Goal: Task Accomplishment & Management: Use online tool/utility

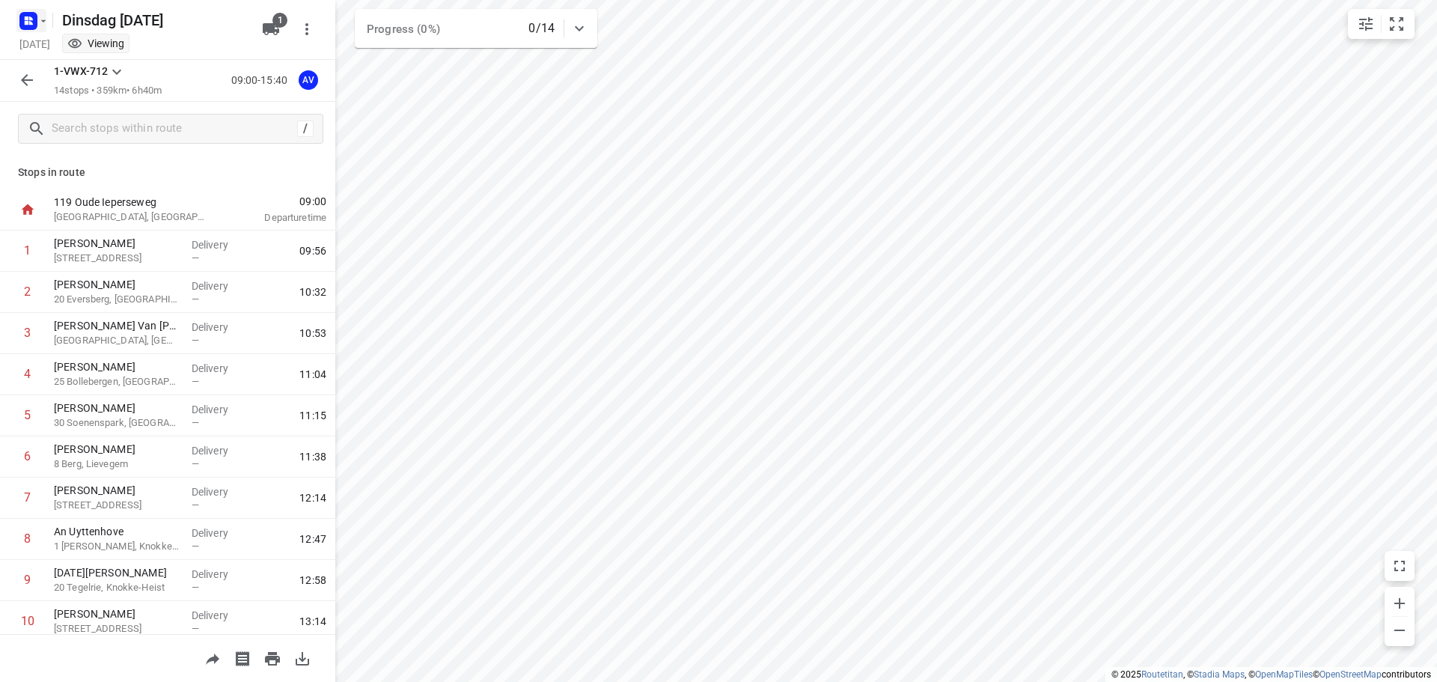
click at [24, 28] on rect "button" at bounding box center [28, 21] width 18 height 18
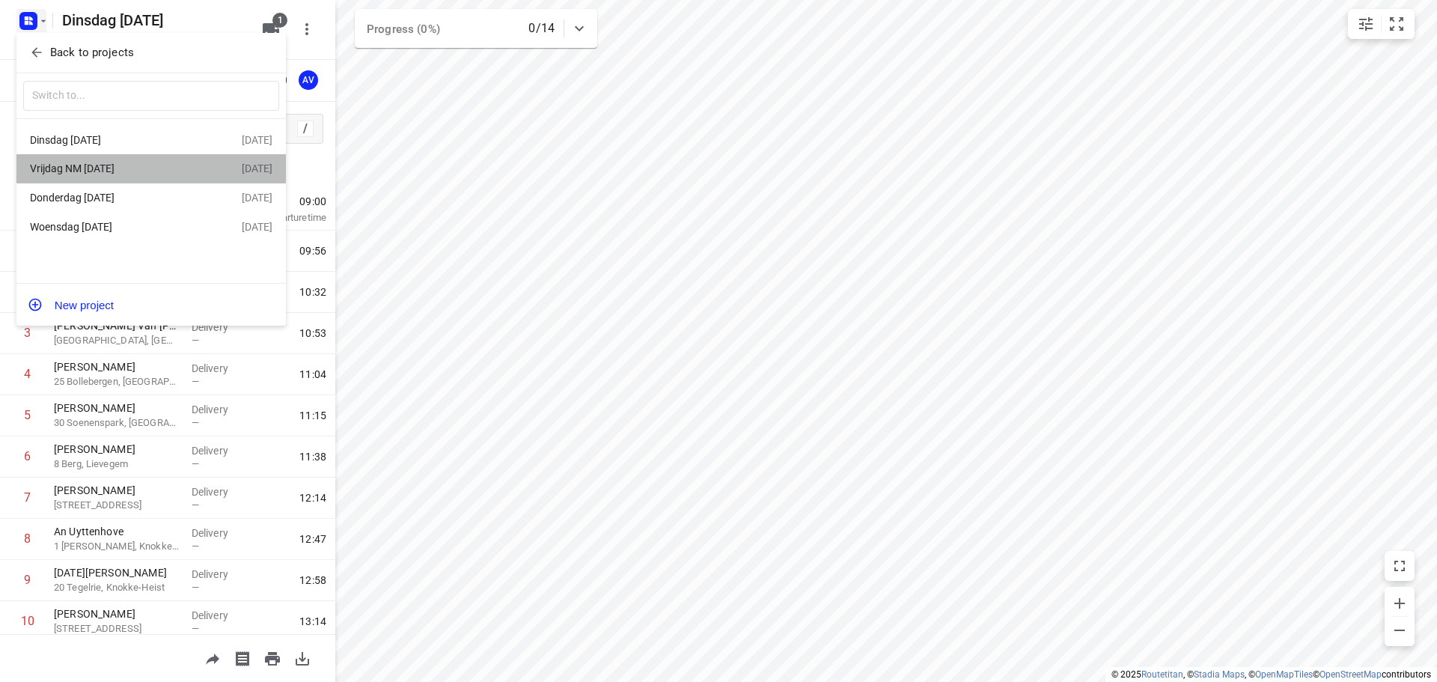
click at [116, 165] on div "Vrijdag NM [DATE]" at bounding box center [116, 168] width 172 height 12
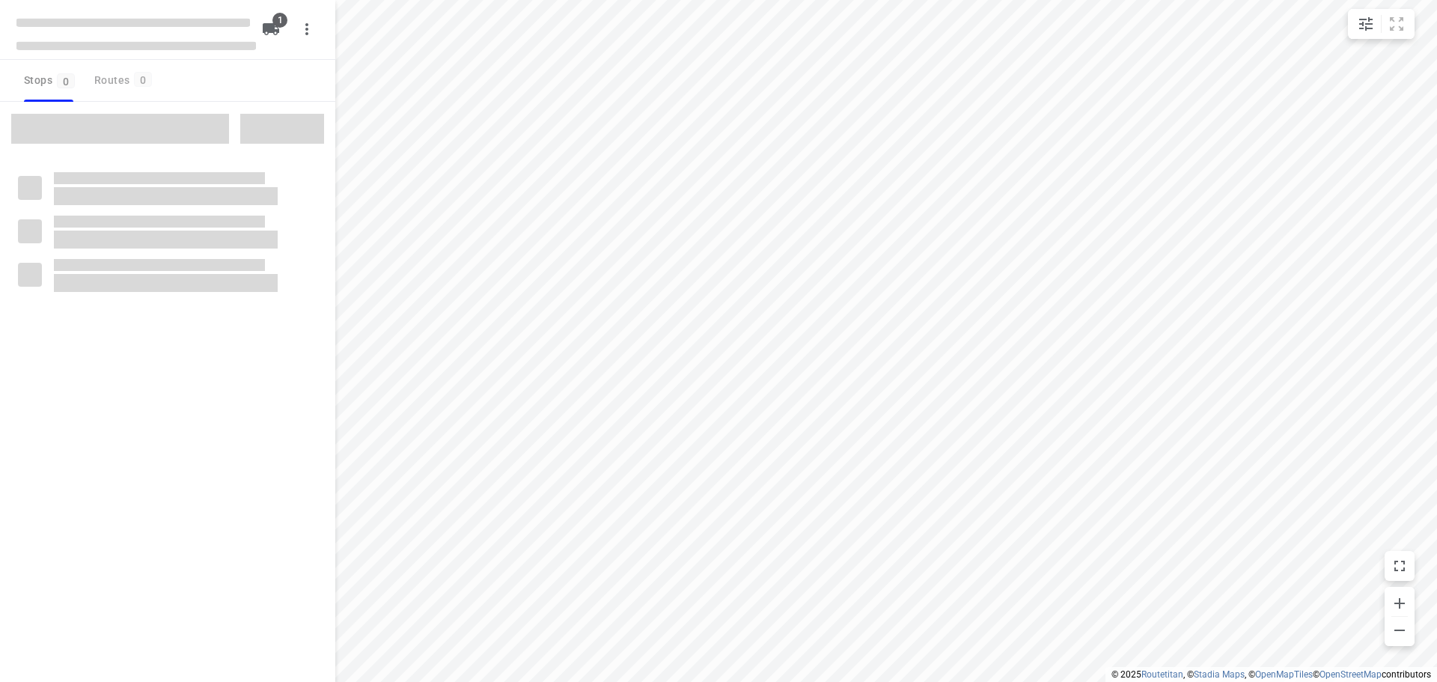
type input "distance"
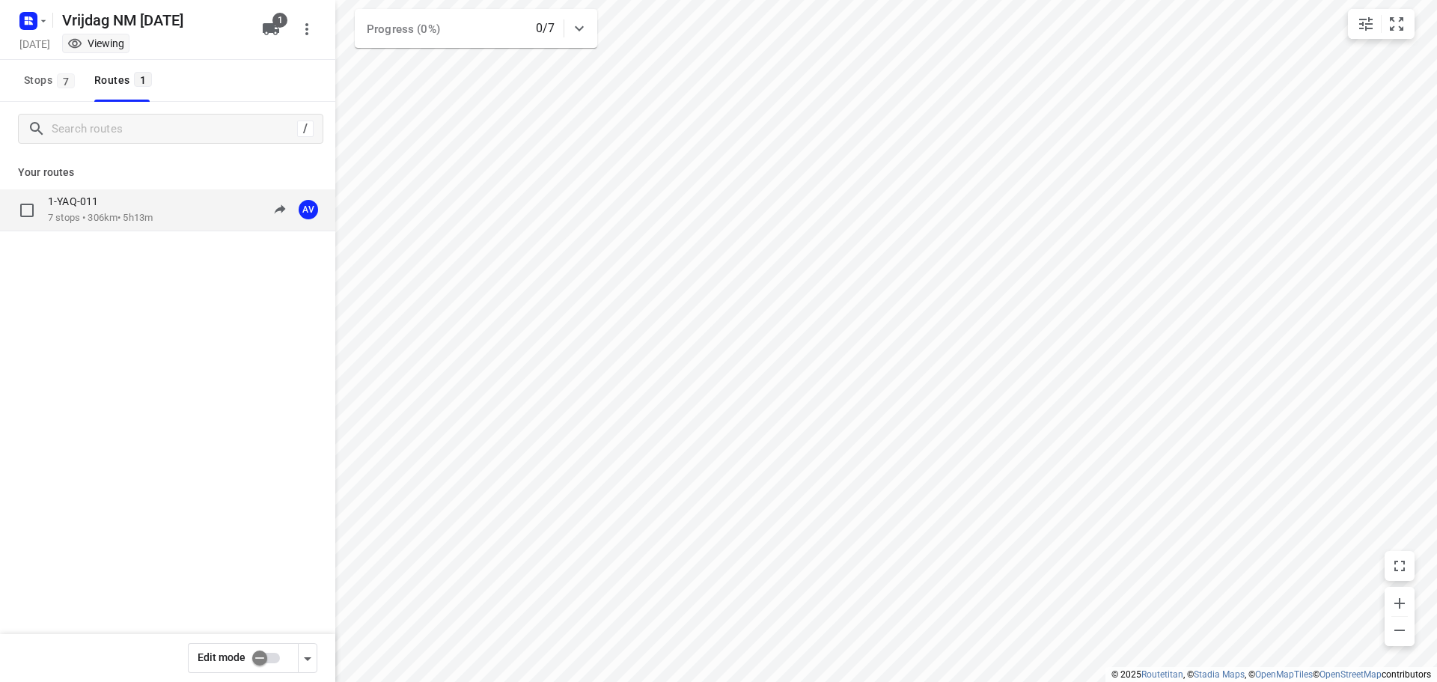
click at [153, 201] on div "1-YAQ-011" at bounding box center [100, 203] width 105 height 16
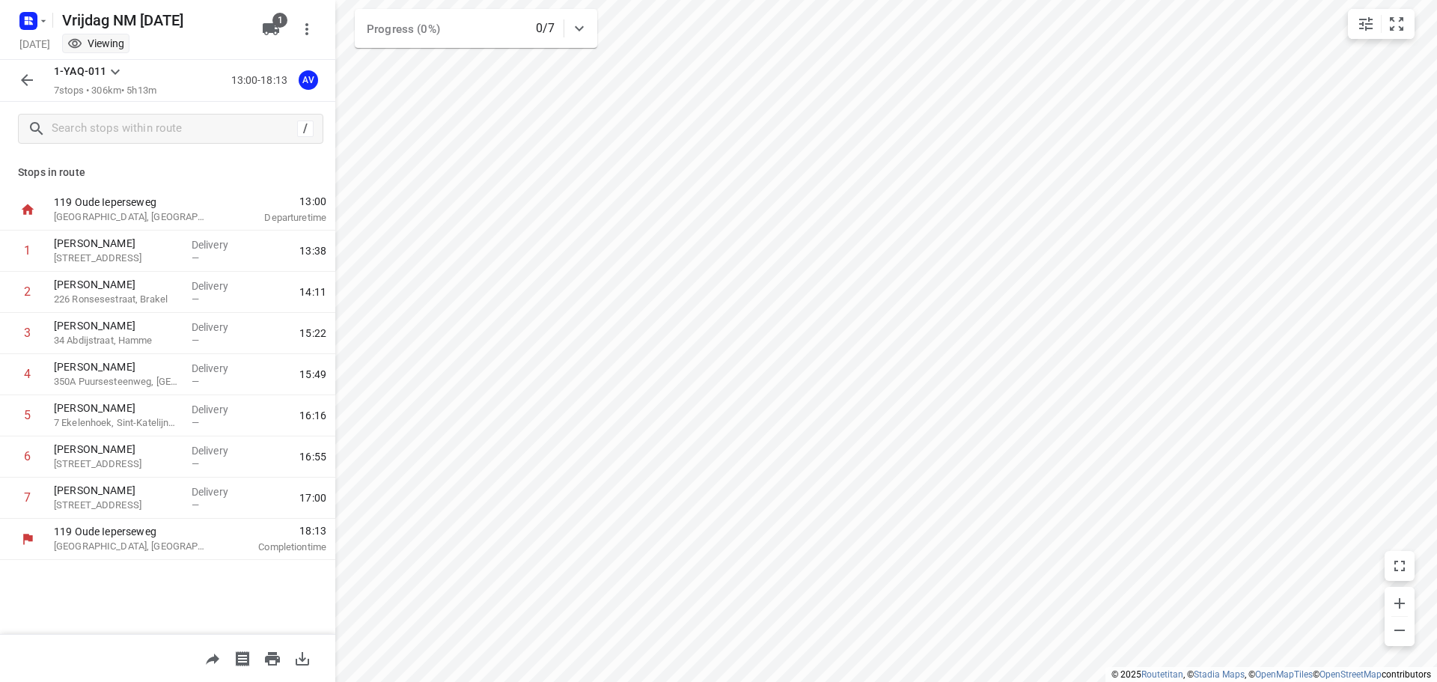
click at [22, 80] on icon "button" at bounding box center [27, 80] width 12 height 12
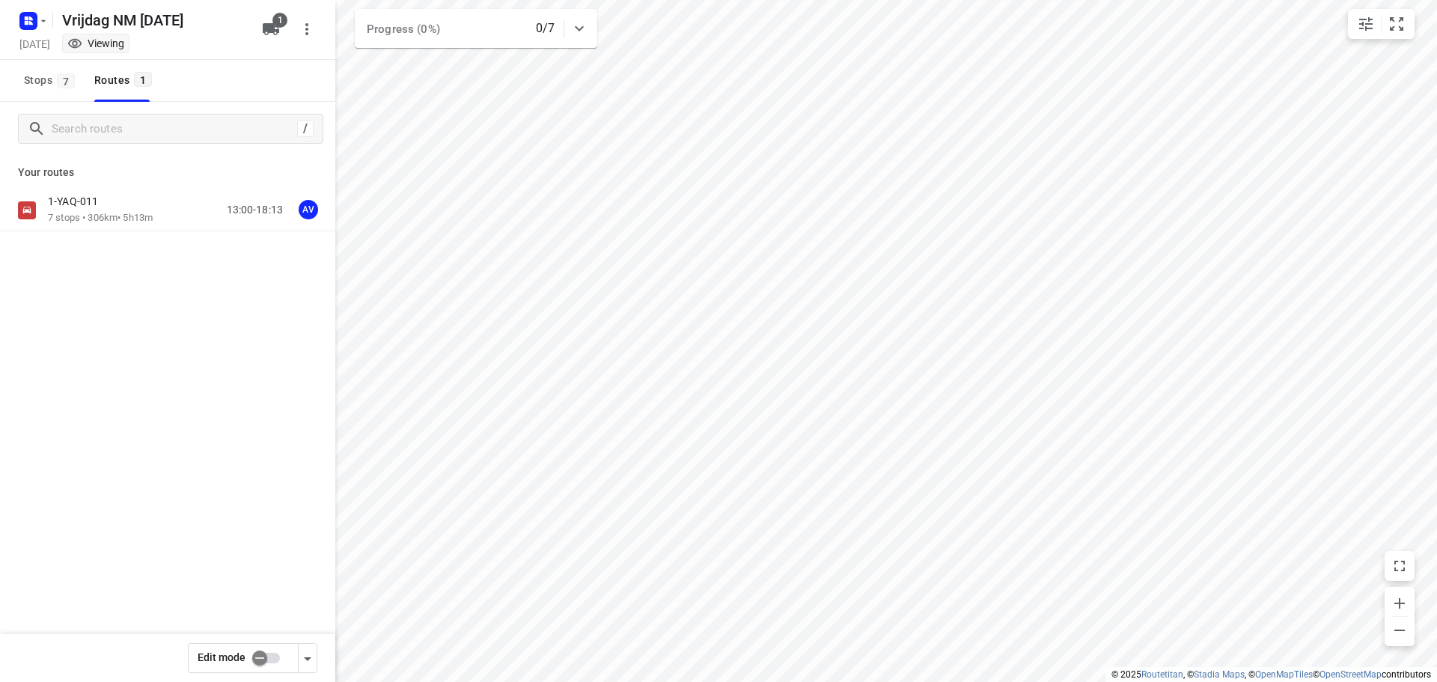
click at [272, 659] on input "checkbox" at bounding box center [259, 657] width 85 height 28
checkbox input "true"
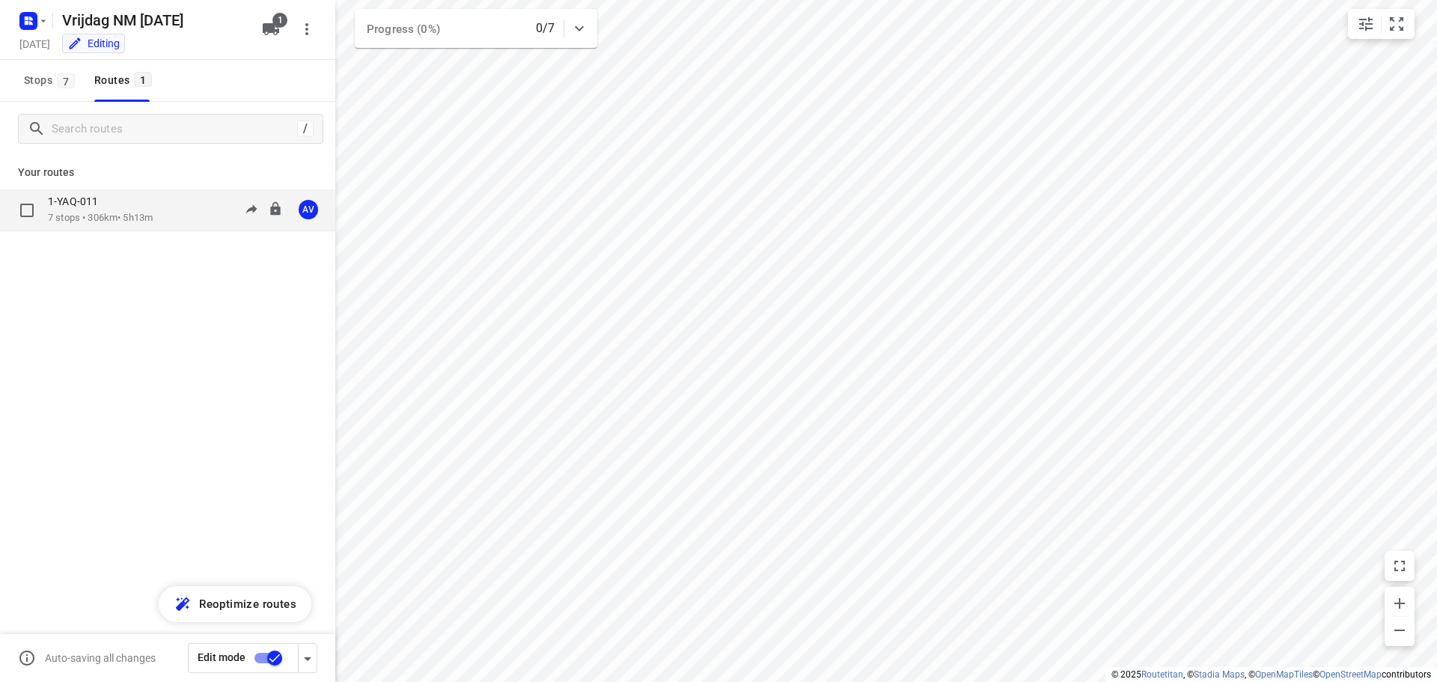
click at [150, 221] on p "7 stops • 306km • 5h13m" at bounding box center [100, 218] width 105 height 14
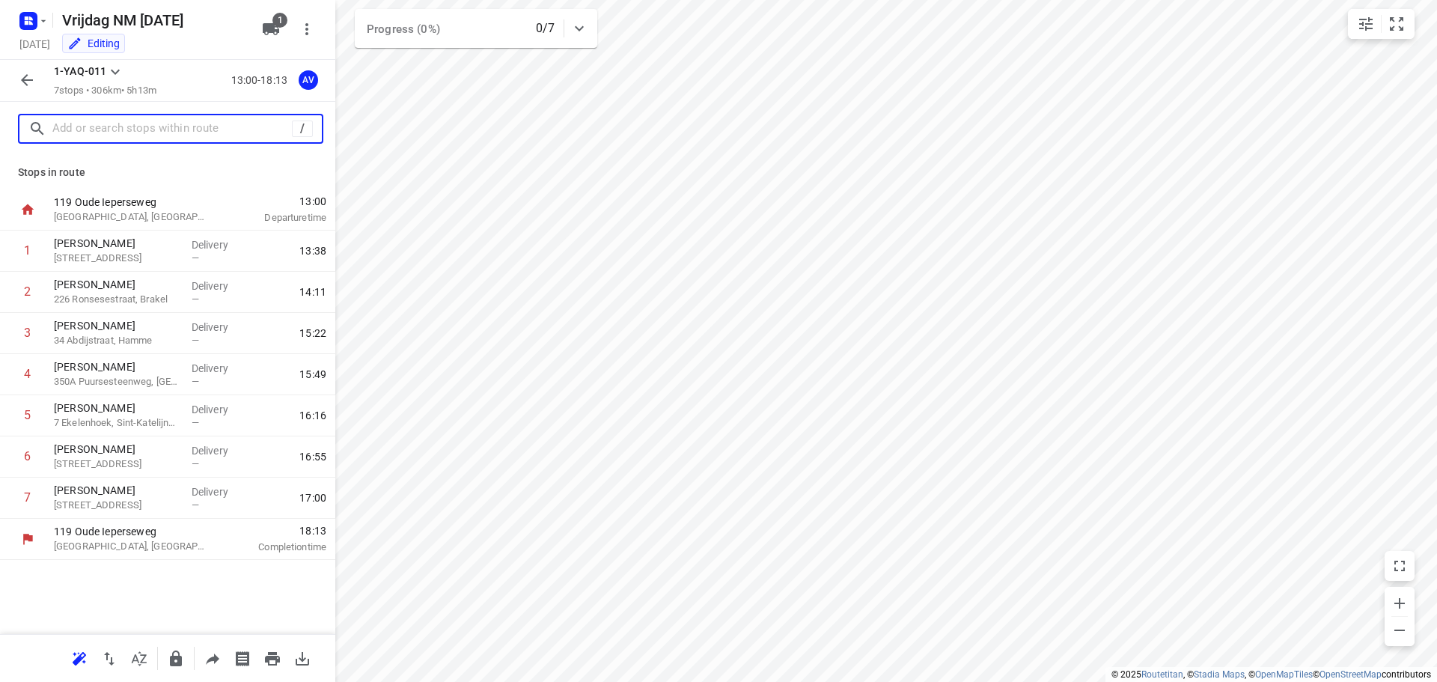
click at [135, 126] on input "text" at bounding box center [171, 128] width 239 height 23
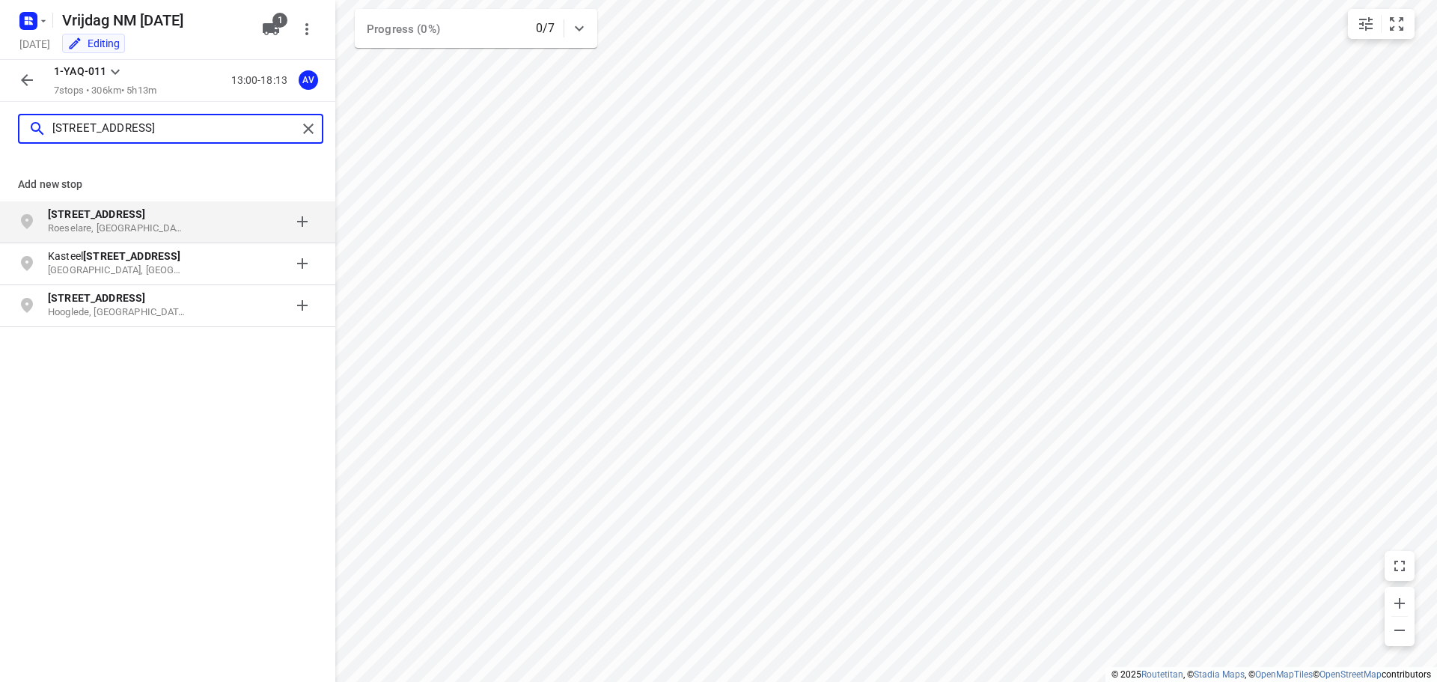
type input "[STREET_ADDRESS]"
click at [169, 224] on p "Roeselare, [GEOGRAPHIC_DATA]" at bounding box center [117, 228] width 138 height 14
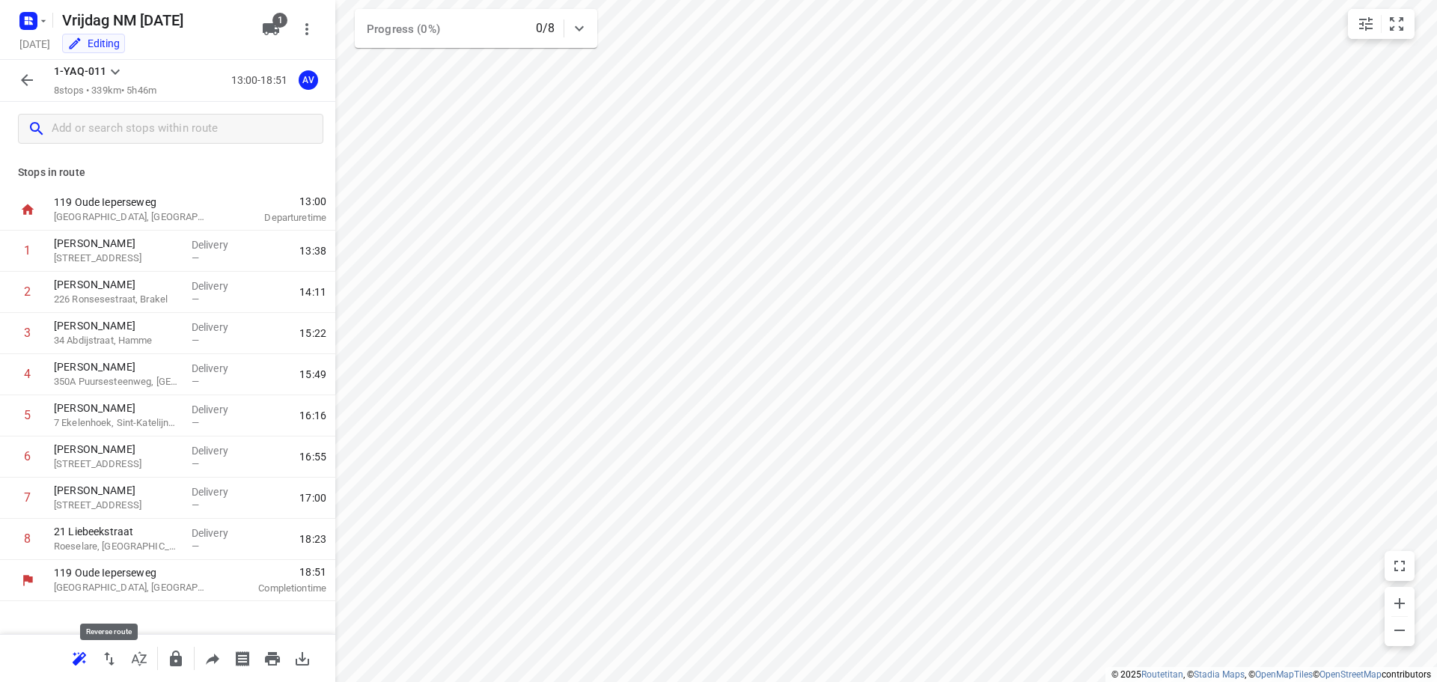
click at [107, 655] on icon "button" at bounding box center [109, 658] width 10 height 13
click at [271, 31] on icon "button" at bounding box center [271, 29] width 16 height 12
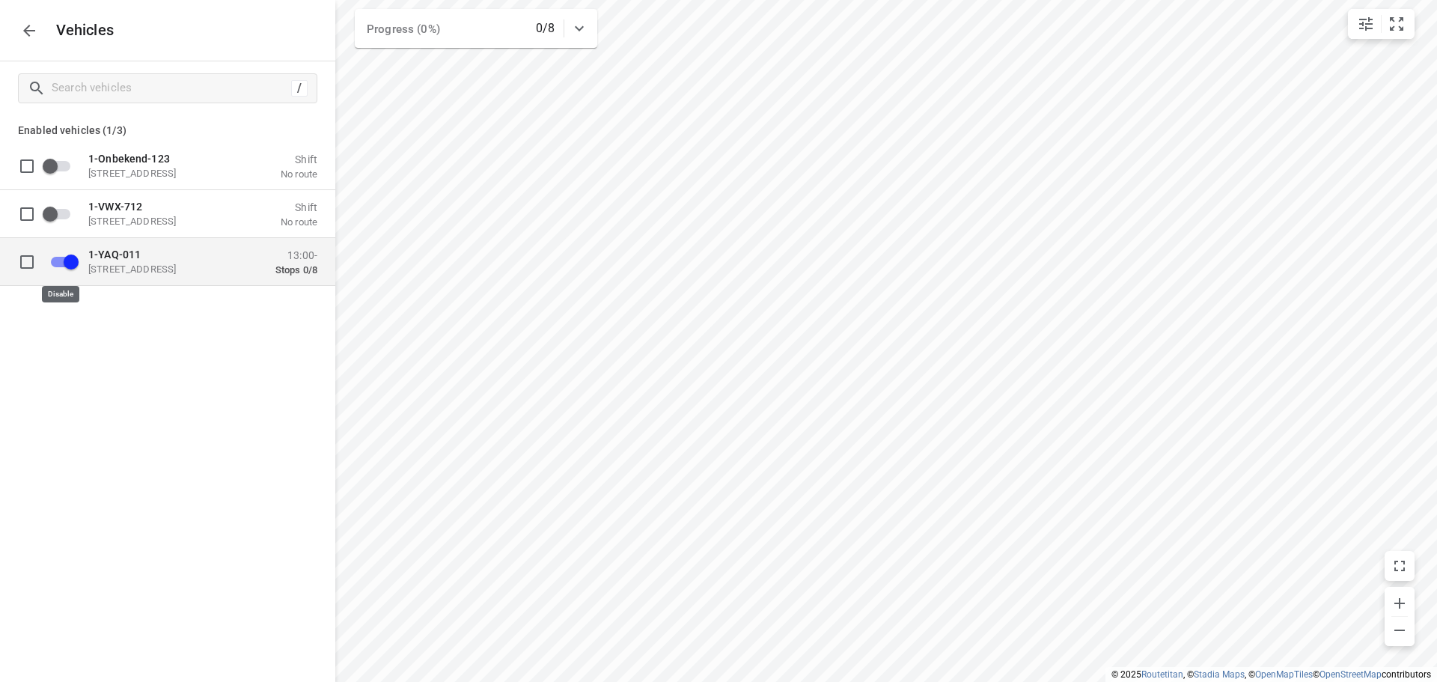
click at [55, 260] on input "grid" at bounding box center [70, 261] width 85 height 28
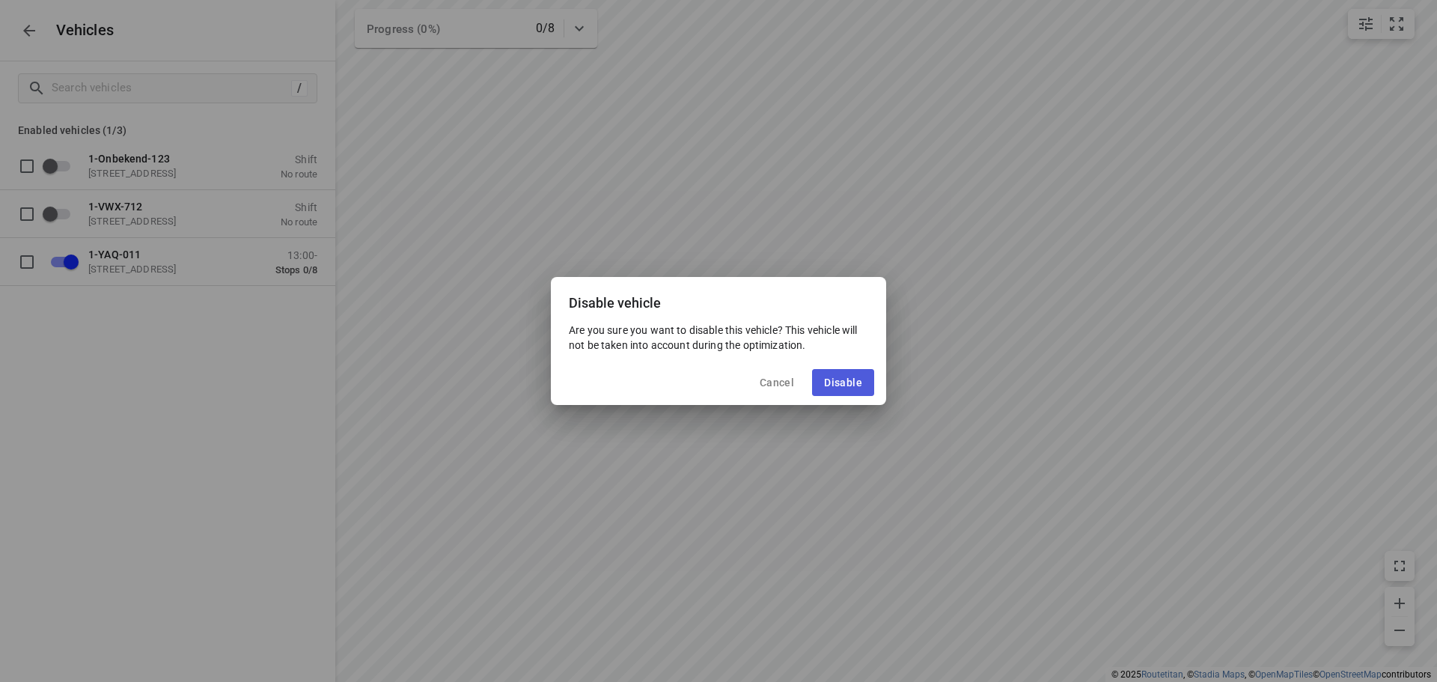
click at [839, 381] on span "Disable" at bounding box center [843, 382] width 38 height 12
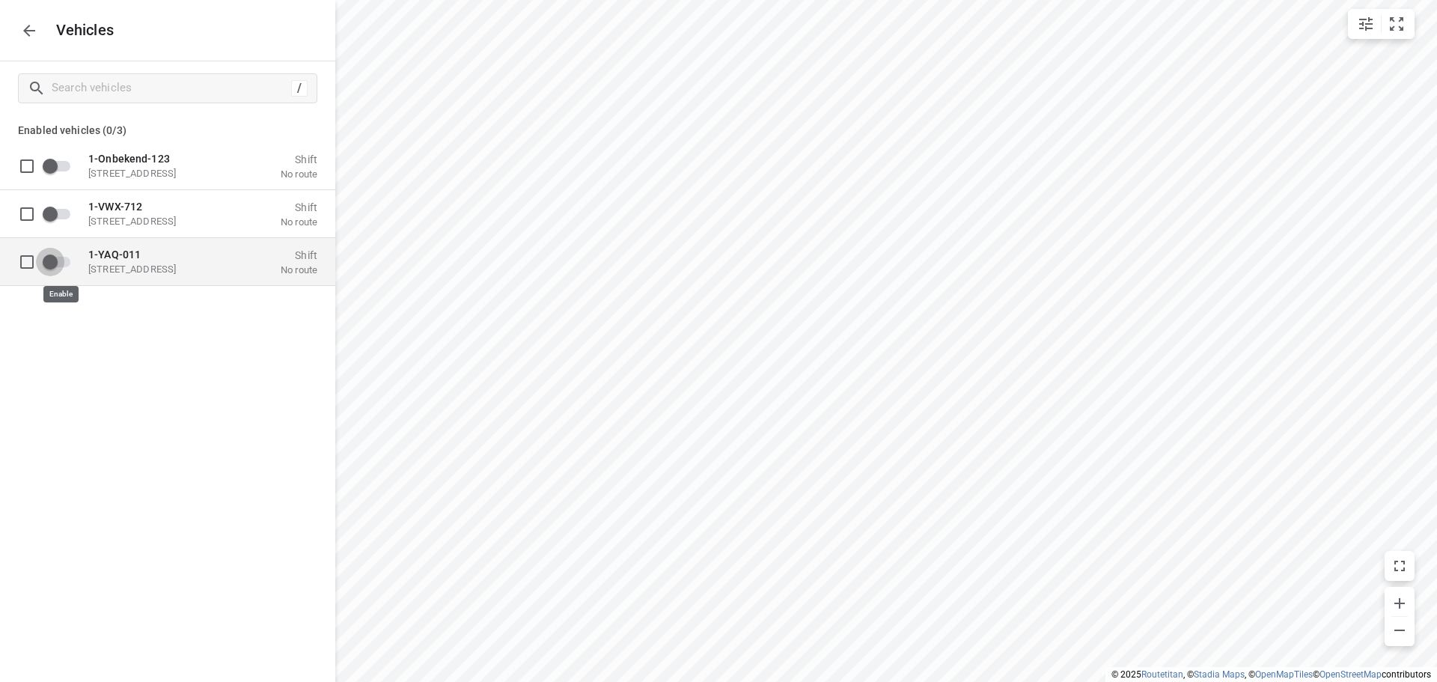
click at [57, 261] on input "grid" at bounding box center [49, 261] width 85 height 28
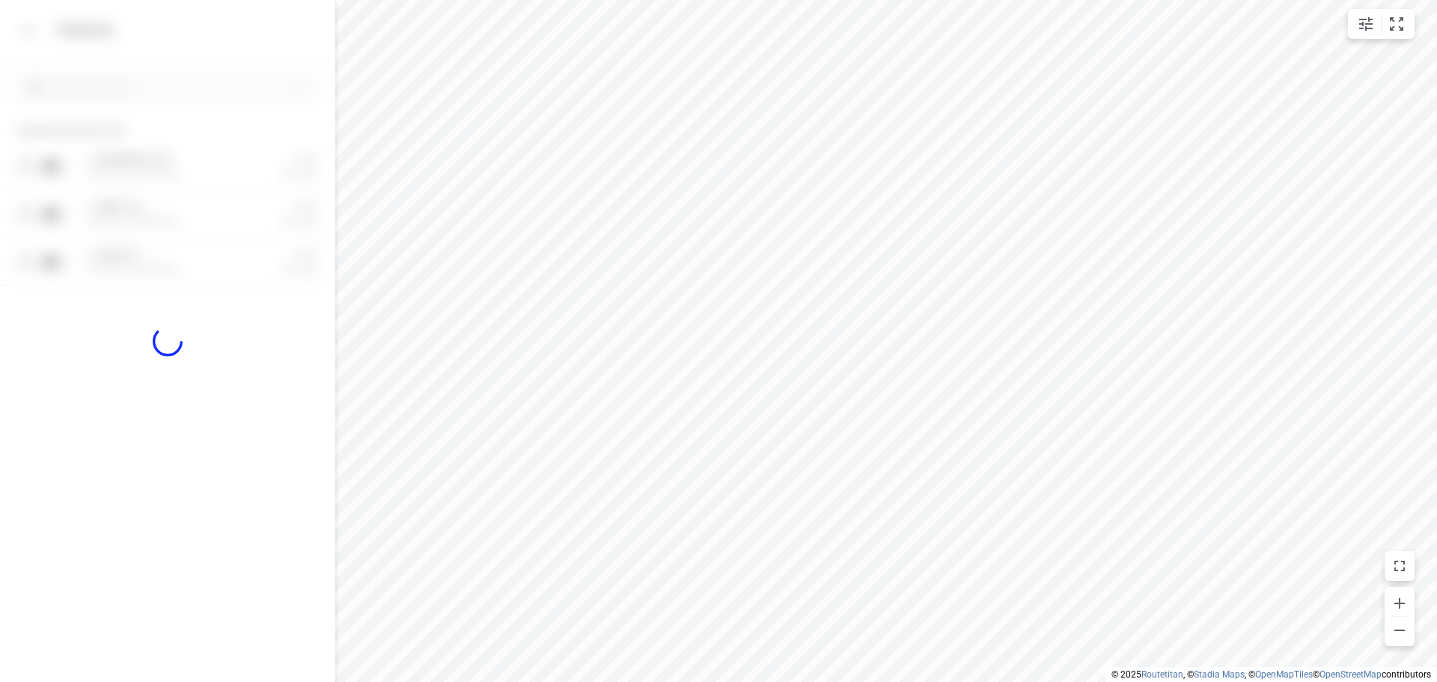
checkbox input "true"
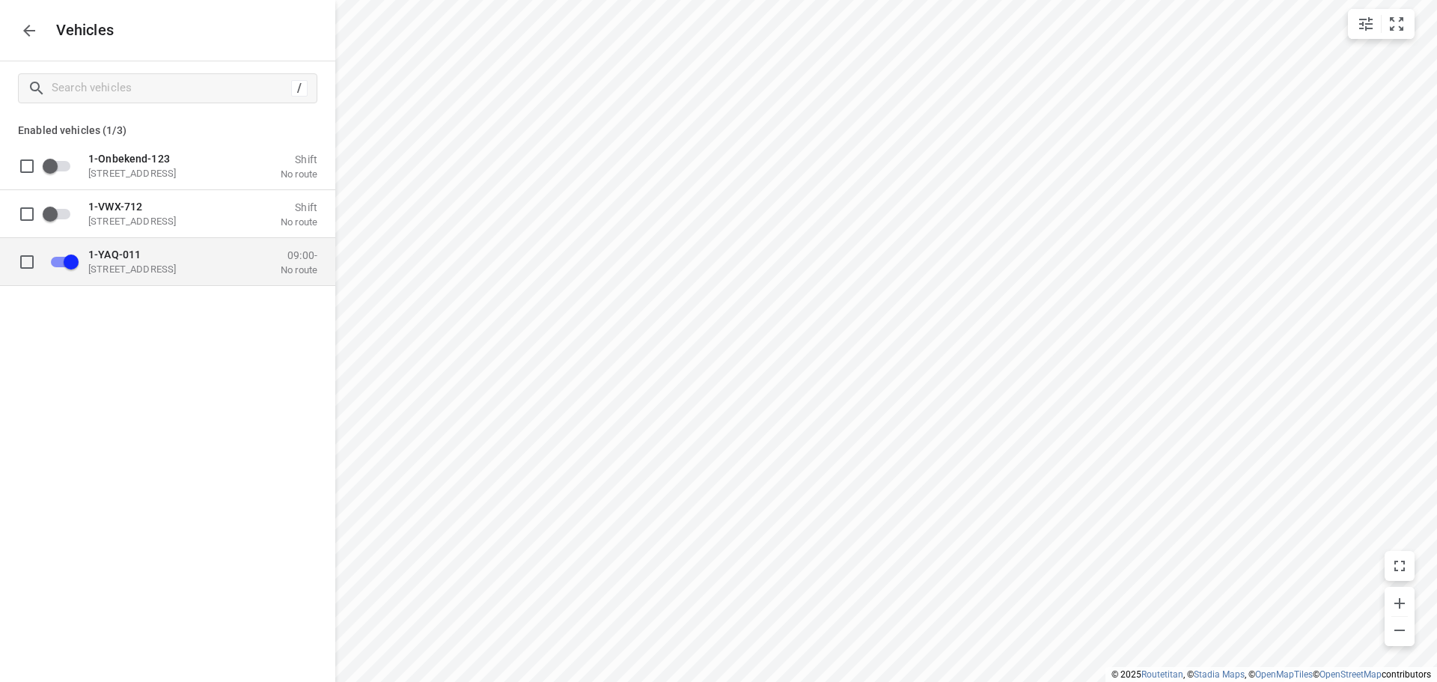
click at [158, 266] on p "[STREET_ADDRESS]" at bounding box center [163, 269] width 150 height 12
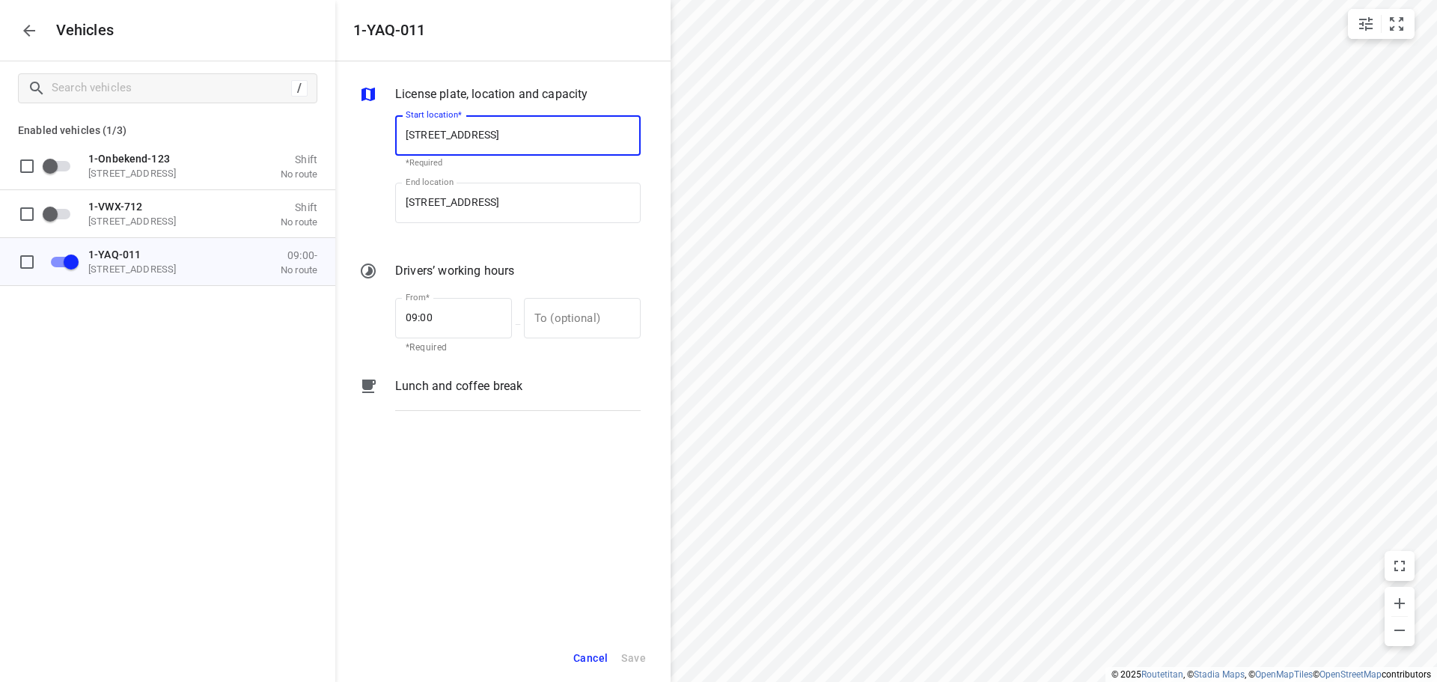
click at [507, 131] on input "[STREET_ADDRESS]" at bounding box center [517, 135] width 245 height 40
type input "[STREET_ADDRESS]"
click at [494, 179] on b "[STREET_ADDRESS]" at bounding box center [450, 178] width 88 height 11
type input "[STREET_ADDRESS]"
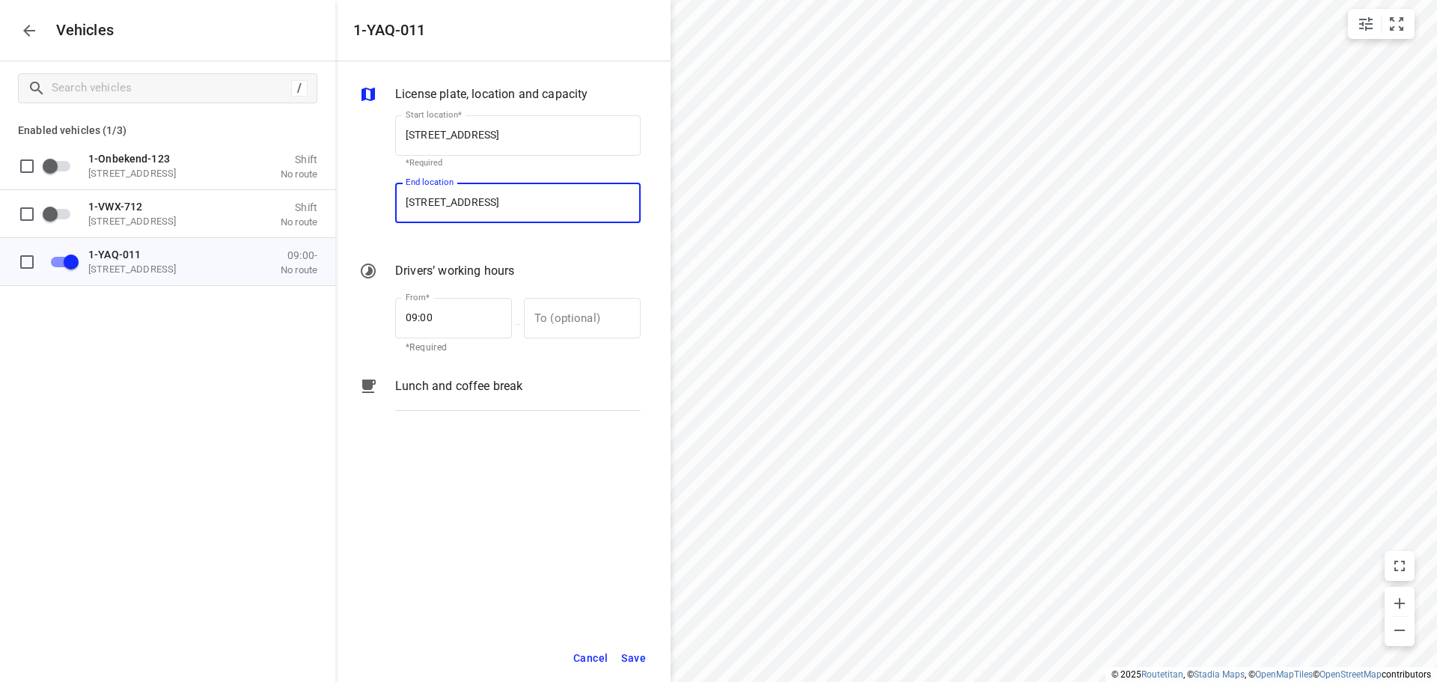
click at [508, 200] on input "[STREET_ADDRESS]" at bounding box center [517, 203] width 245 height 40
click at [507, 201] on input "[STREET_ADDRESS]" at bounding box center [517, 203] width 245 height 40
type input "[STREET_ADDRESS]"
click at [494, 240] on b "[STREET_ADDRESS]" at bounding box center [450, 245] width 88 height 11
type input "[STREET_ADDRESS]"
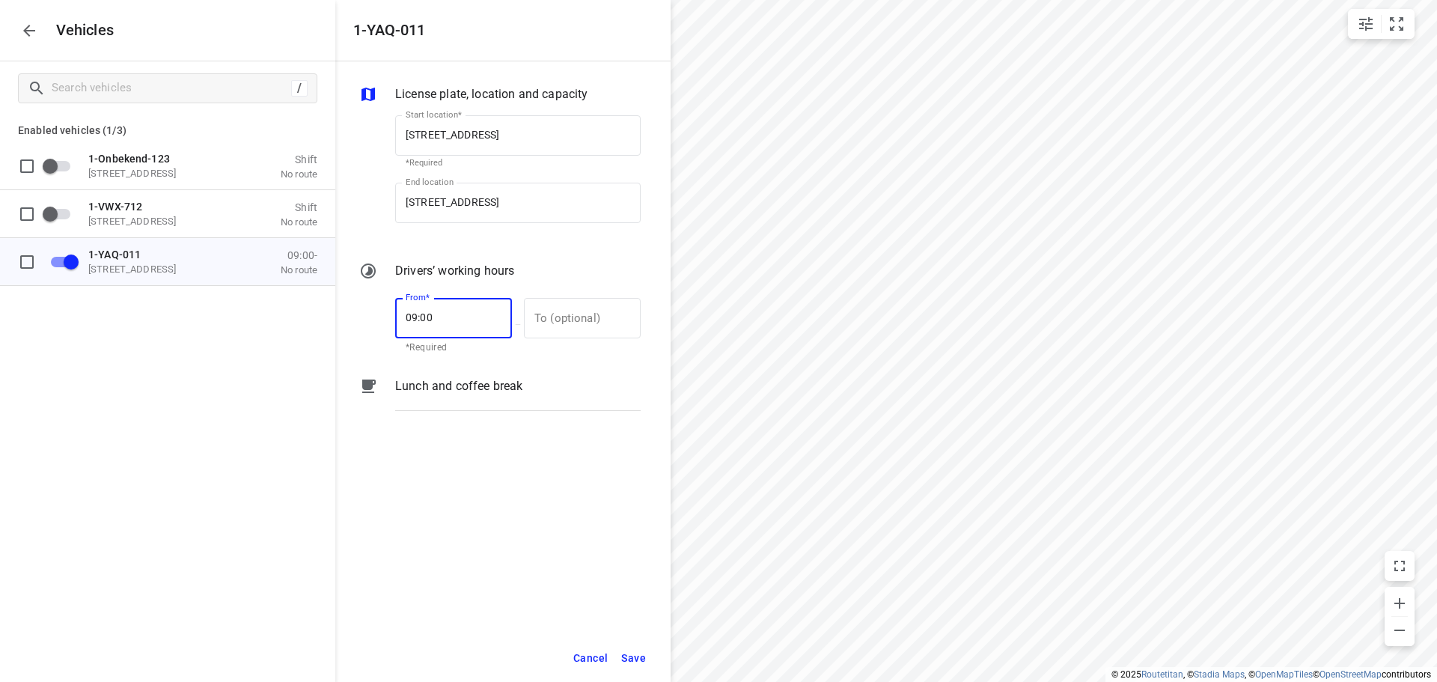
drag, startPoint x: 437, startPoint y: 320, endPoint x: 385, endPoint y: 319, distance: 51.6
click at [385, 319] on div "From* 09:00 From* *Required — To (optional) To (optional)" at bounding box center [499, 324] width 287 height 64
type input "10:00"
click at [635, 655] on span "Save" at bounding box center [633, 658] width 25 height 19
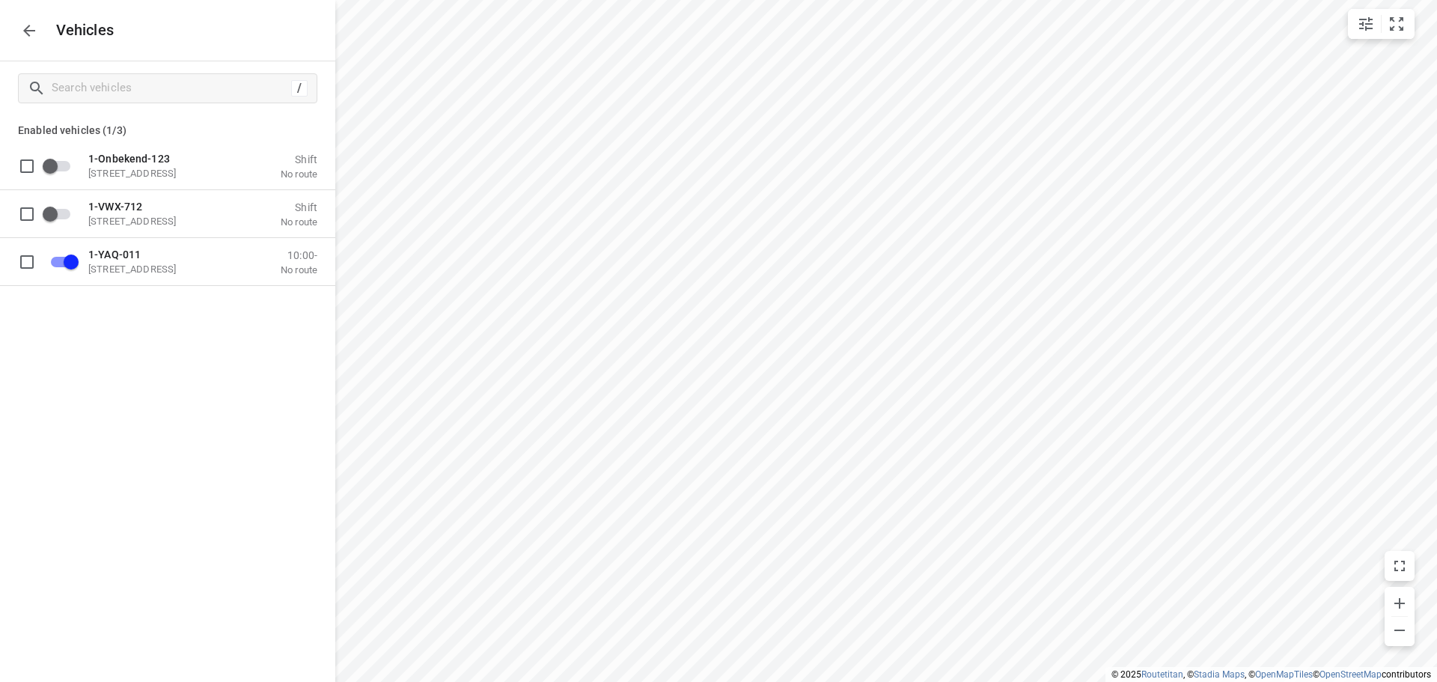
click at [30, 30] on icon "button" at bounding box center [29, 31] width 12 height 12
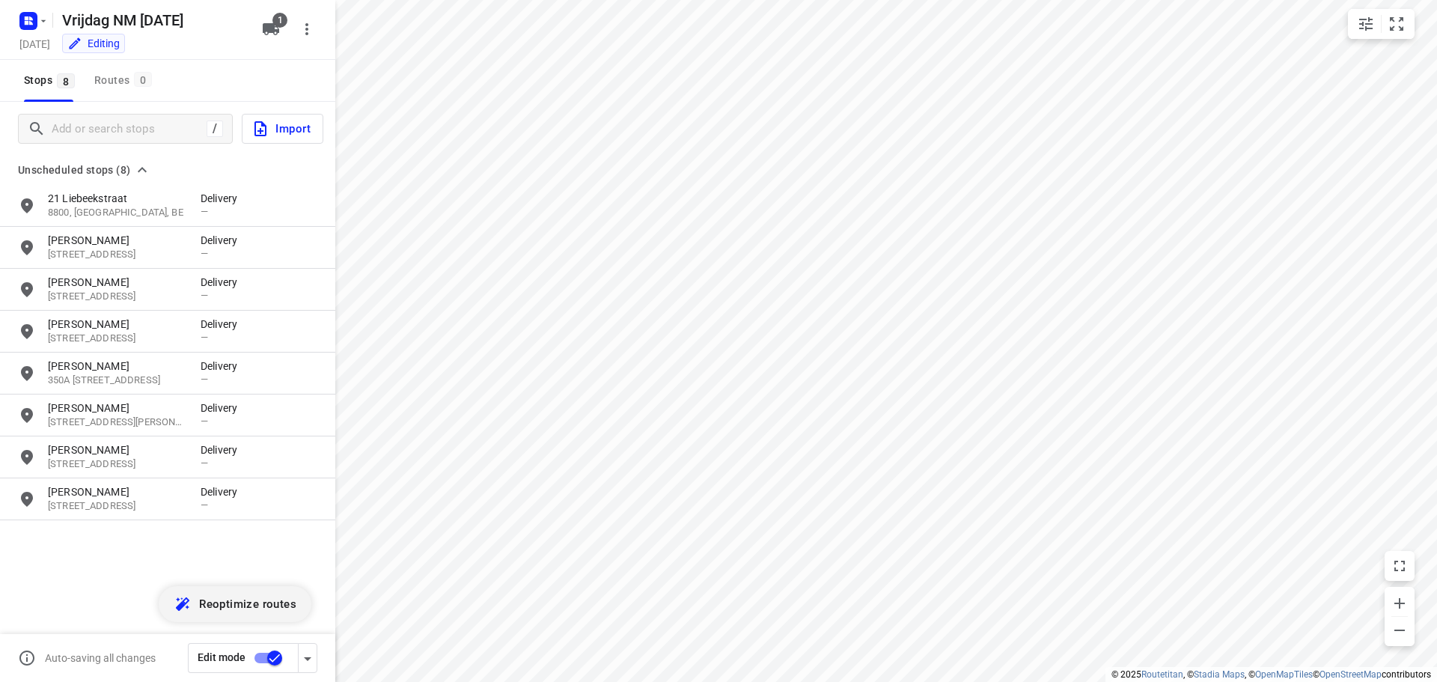
click at [221, 599] on span "Reoptimize routes" at bounding box center [247, 603] width 97 height 19
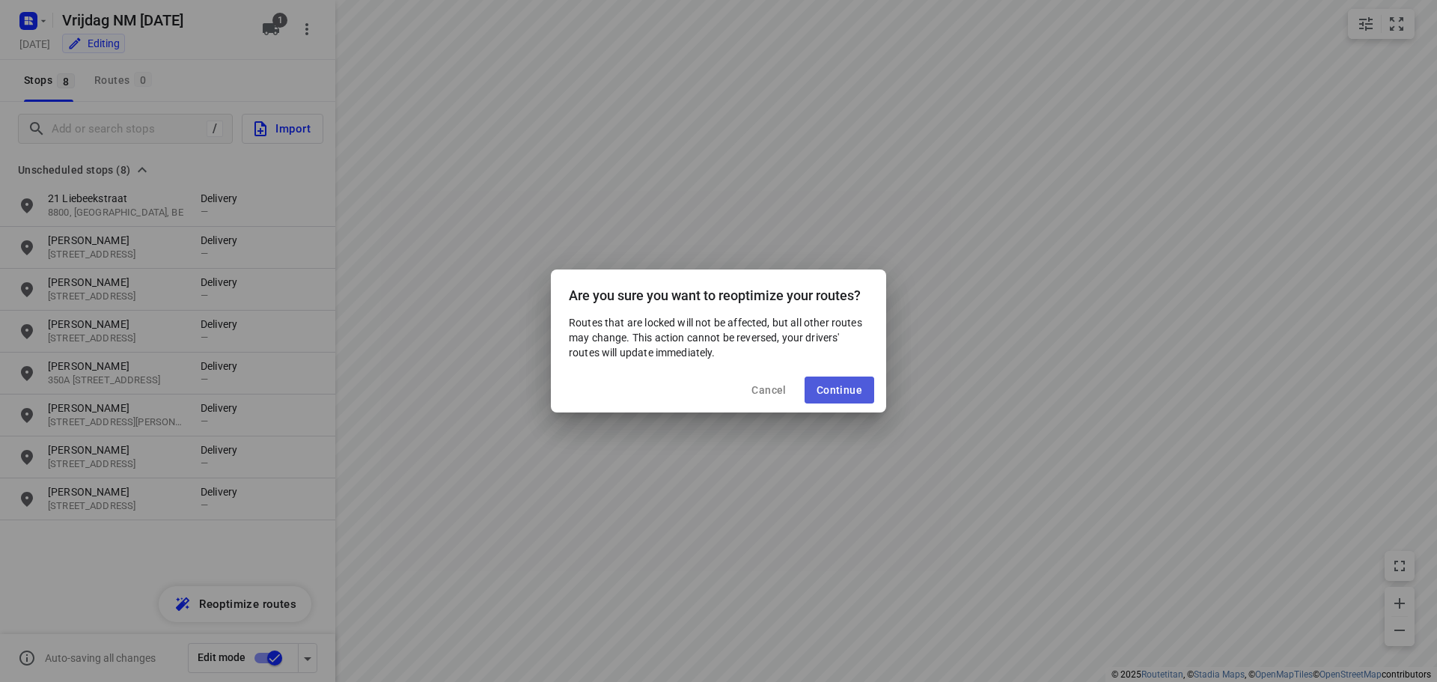
click at [842, 385] on span "Continue" at bounding box center [839, 390] width 46 height 12
click at [848, 384] on button "Reoptimize" at bounding box center [833, 390] width 82 height 27
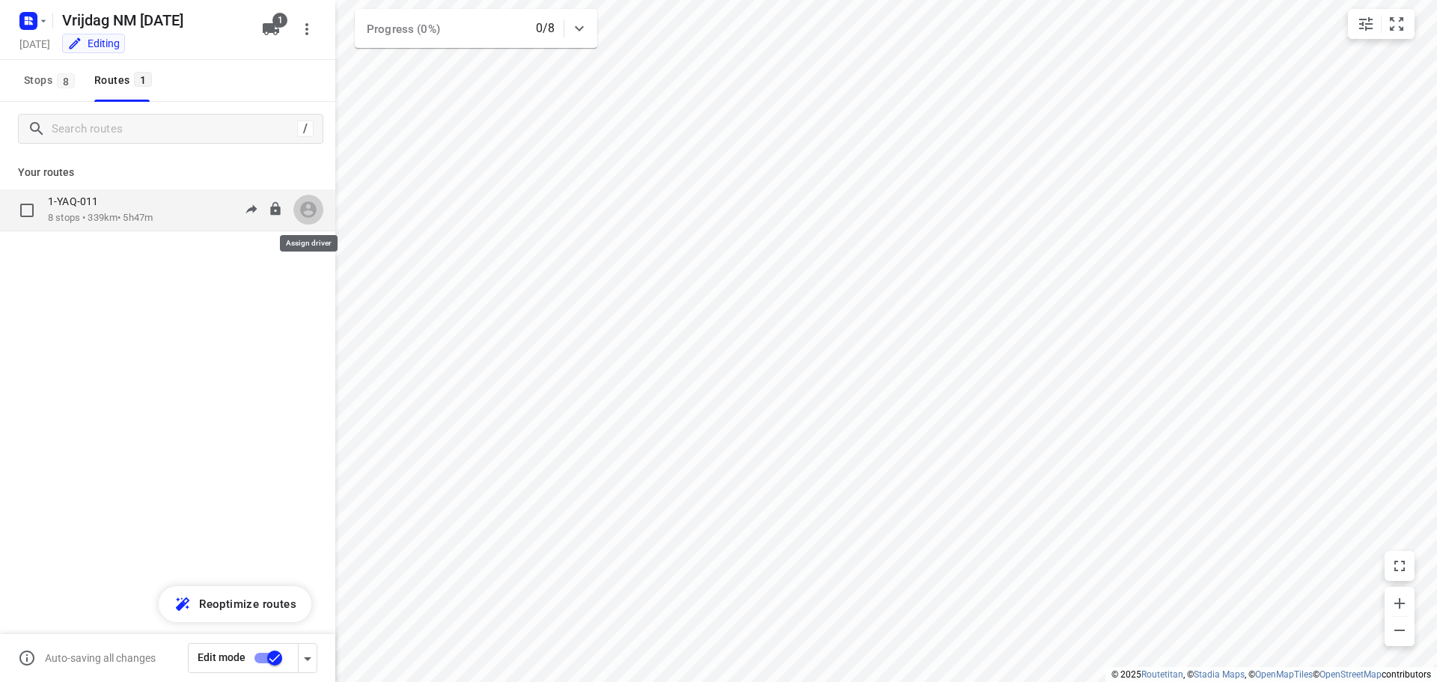
click at [308, 209] on icon "button" at bounding box center [308, 209] width 19 height 19
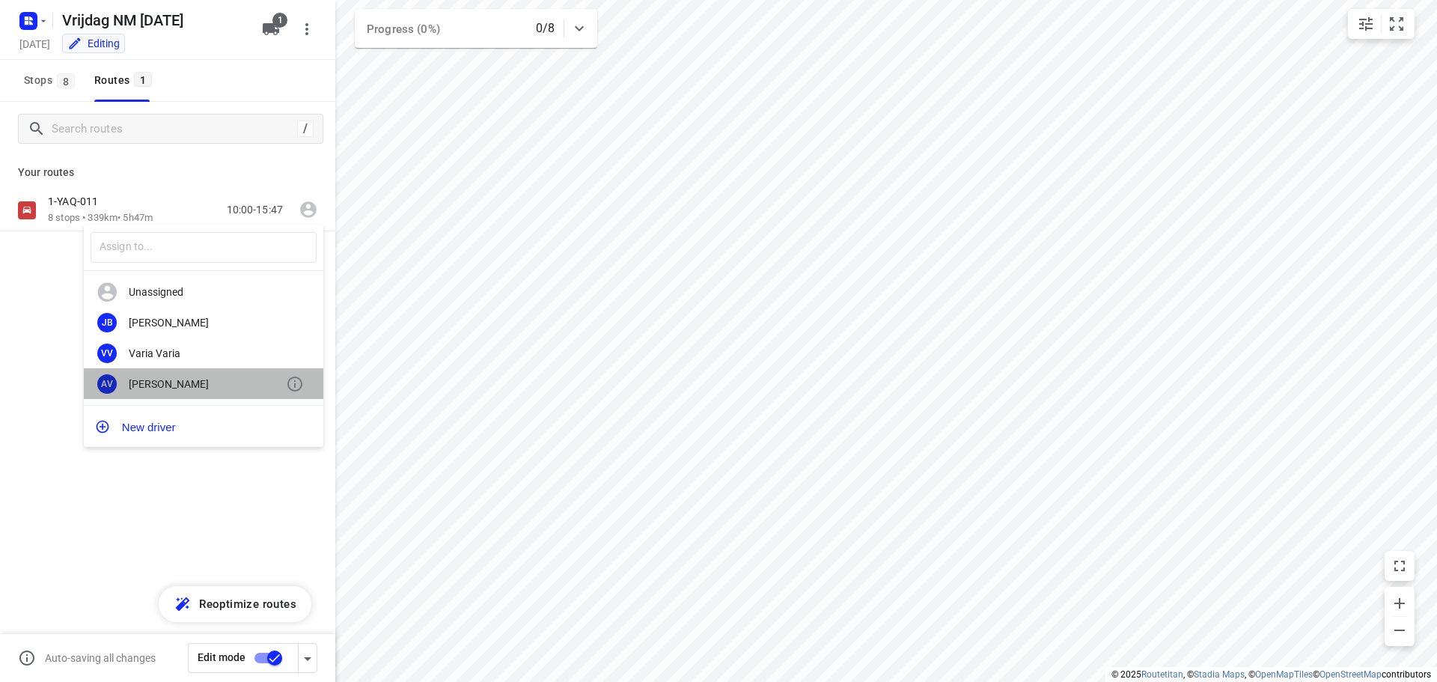
click at [206, 382] on div "[PERSON_NAME]" at bounding box center [207, 384] width 157 height 12
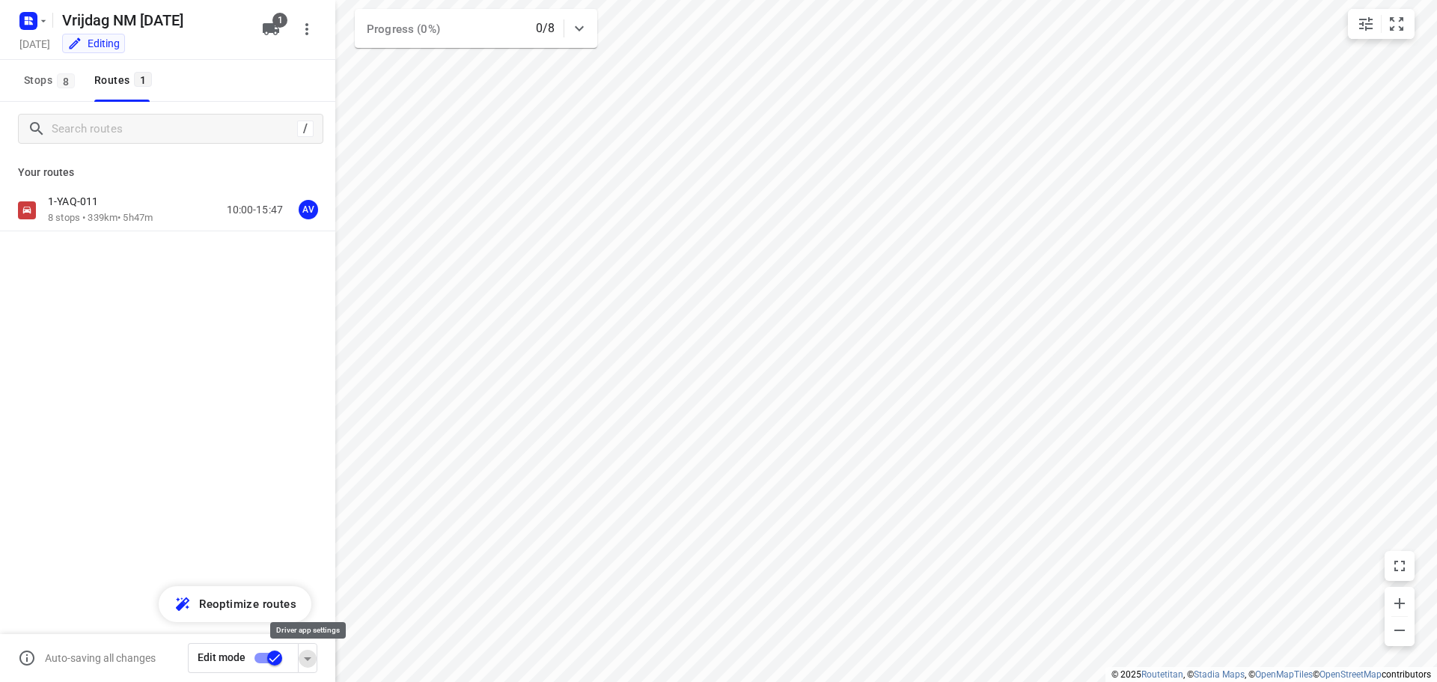
click at [308, 661] on icon "button" at bounding box center [308, 658] width 18 height 18
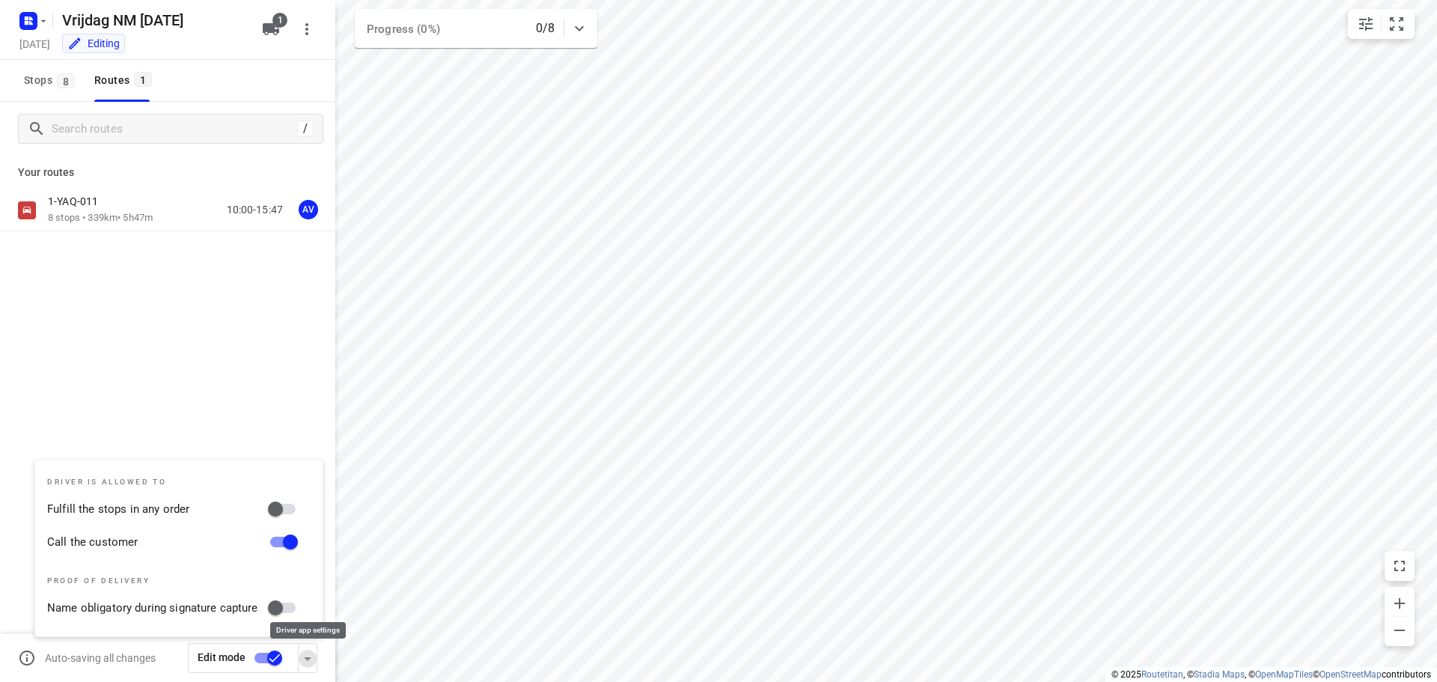
click at [307, 667] on icon "button" at bounding box center [308, 658] width 18 height 18
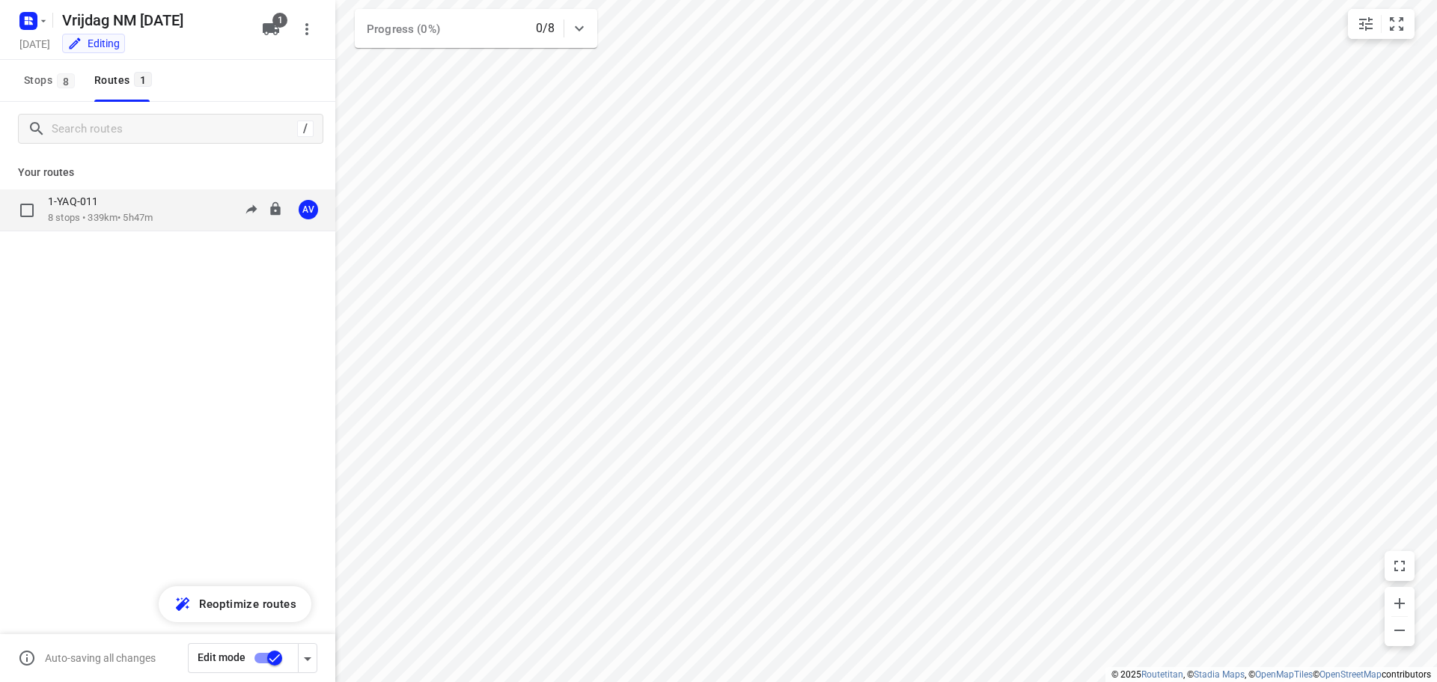
click at [146, 217] on p "8 stops • 339km • 5h47m" at bounding box center [100, 218] width 105 height 14
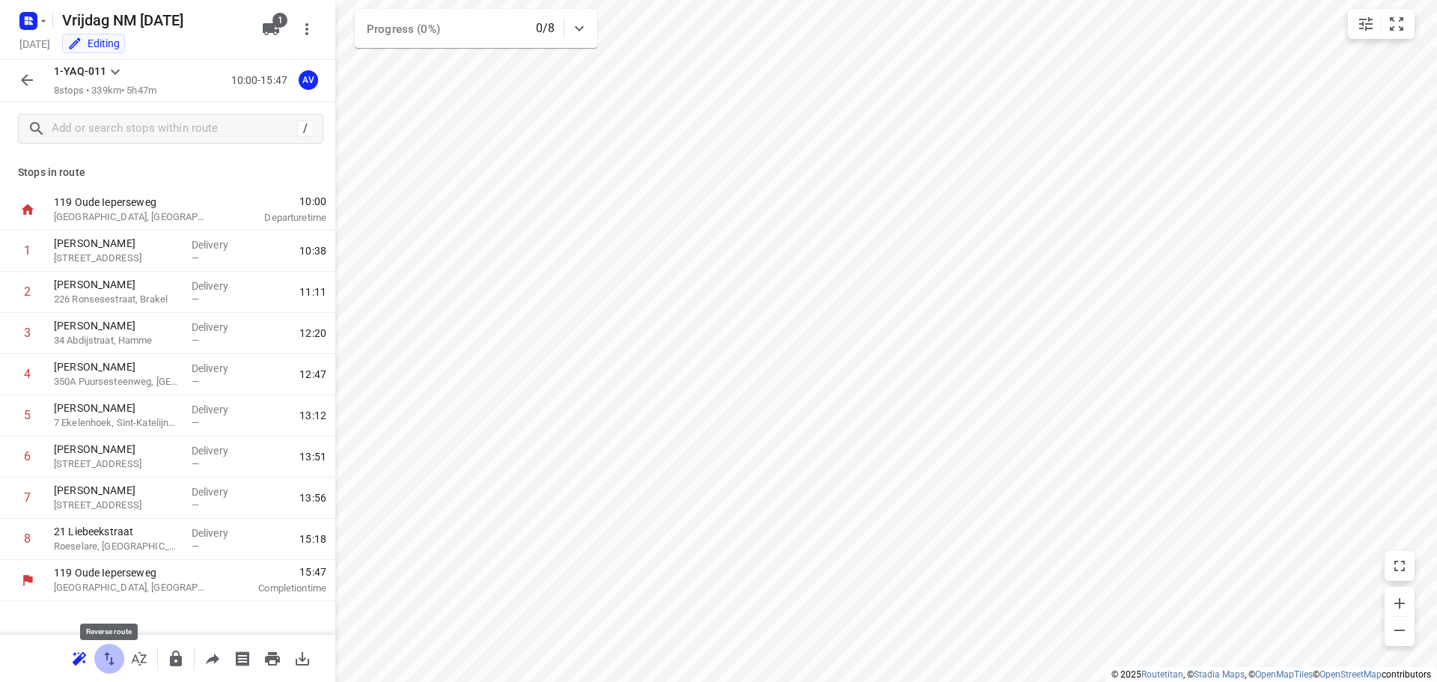
click at [112, 656] on icon "button" at bounding box center [109, 658] width 18 height 18
click at [111, 668] on button "button" at bounding box center [109, 658] width 30 height 30
click at [155, 545] on p "Roeselare, [GEOGRAPHIC_DATA]" at bounding box center [117, 546] width 126 height 15
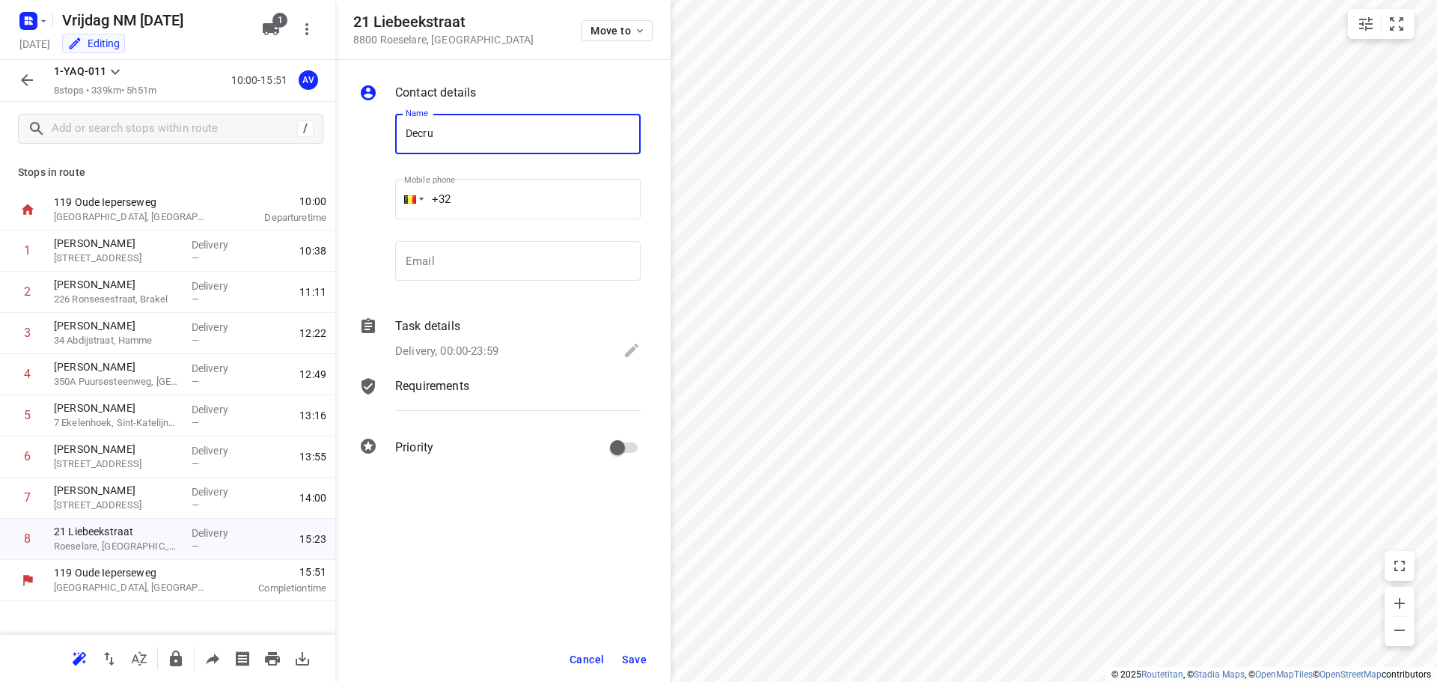
type input "Decruy-F.&CO"
click at [526, 193] on input "+32" at bounding box center [517, 199] width 245 height 40
type input "[PHONE_NUMBER]"
drag, startPoint x: 498, startPoint y: 347, endPoint x: 510, endPoint y: 334, distance: 17.5
click at [498, 347] on p "Delivery, 00:00-23:59" at bounding box center [446, 351] width 103 height 17
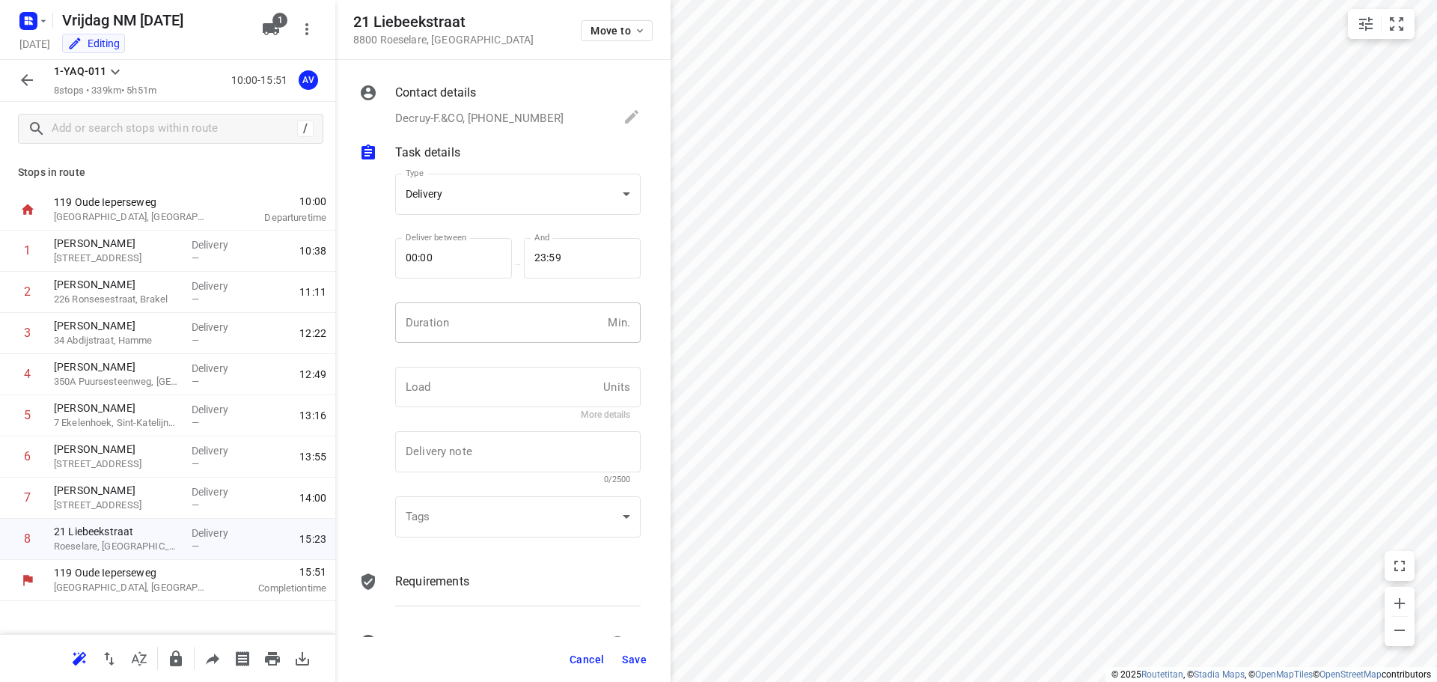
click at [513, 334] on input "number" at bounding box center [498, 322] width 206 height 40
type input "1"
click at [640, 660] on span "Save" at bounding box center [634, 659] width 25 height 12
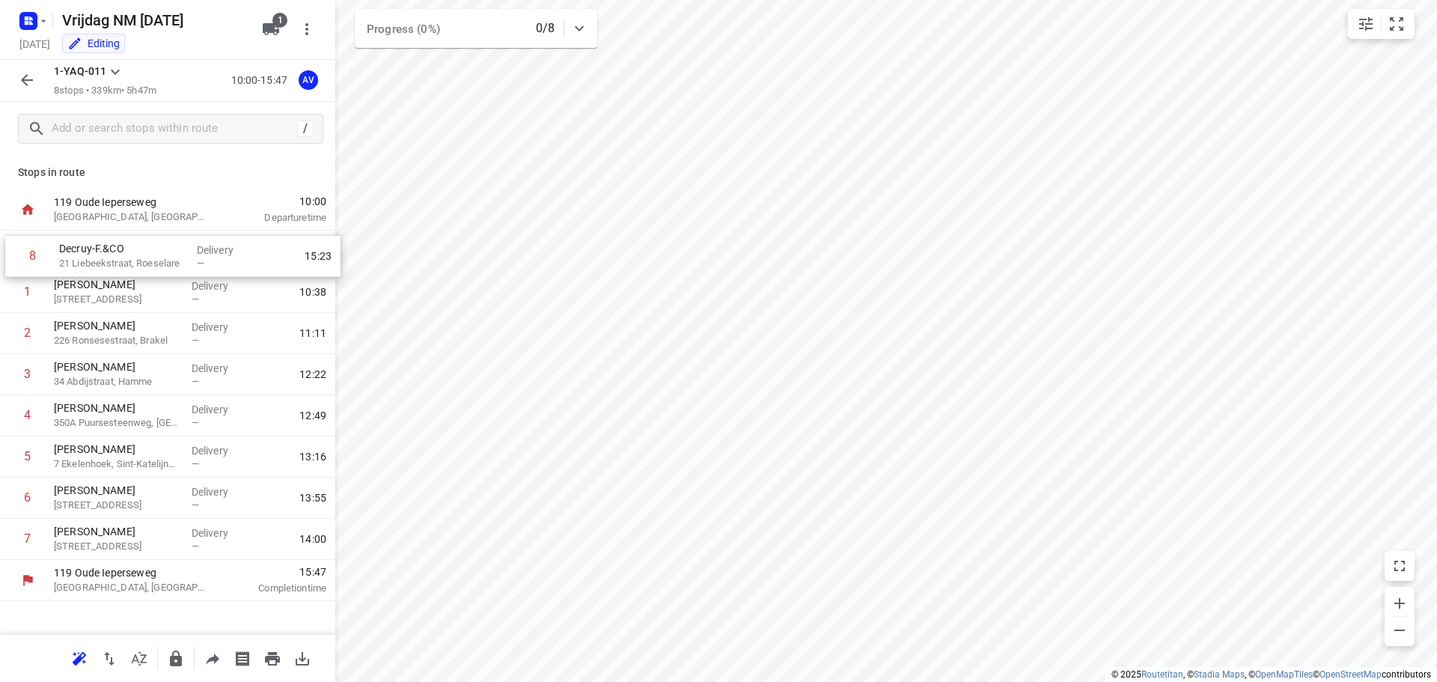
drag, startPoint x: 7, startPoint y: 548, endPoint x: 13, endPoint y: 258, distance: 289.6
click at [12, 259] on div "1 [PERSON_NAME] 2 Rue Crombrie, Tournai Delivery — 10:38 2 [PERSON_NAME] 226 Ro…" at bounding box center [167, 394] width 335 height 329
click at [30, 77] on icon "button" at bounding box center [27, 80] width 18 height 18
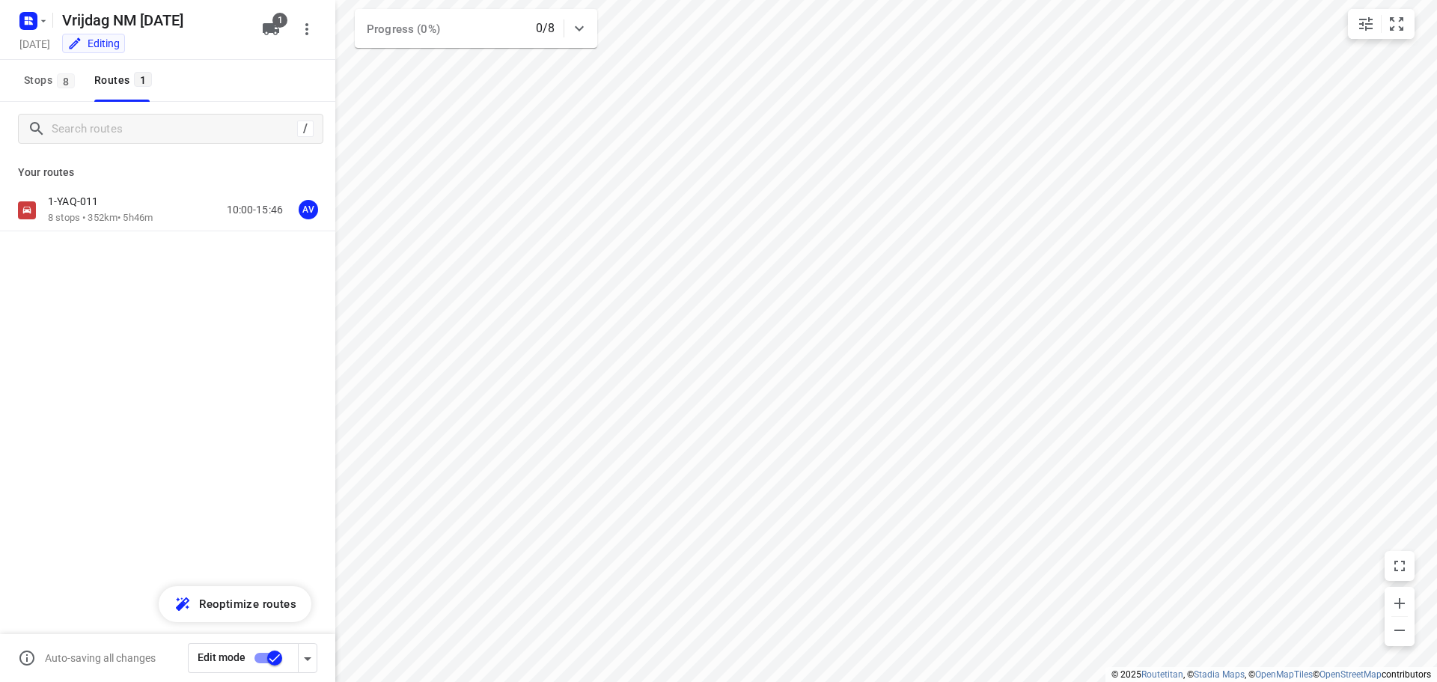
click at [262, 655] on input "checkbox" at bounding box center [274, 657] width 85 height 28
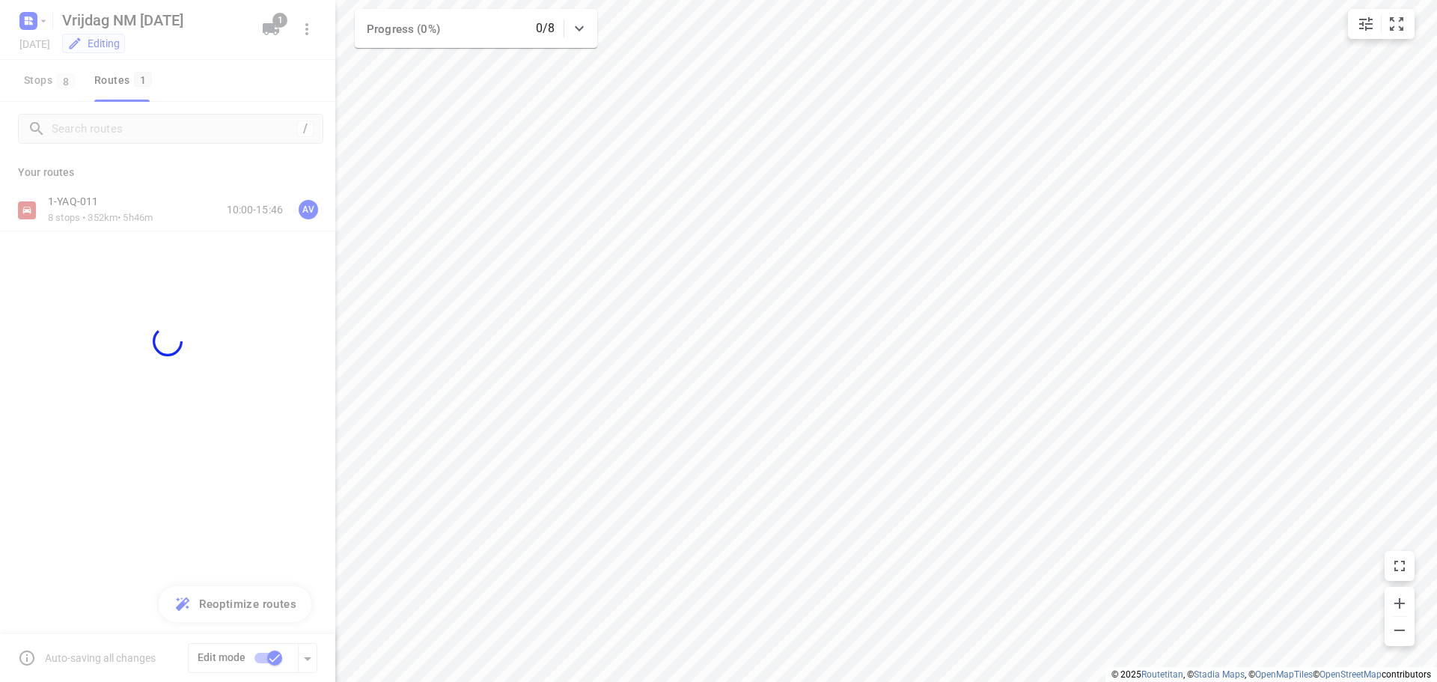
checkbox input "false"
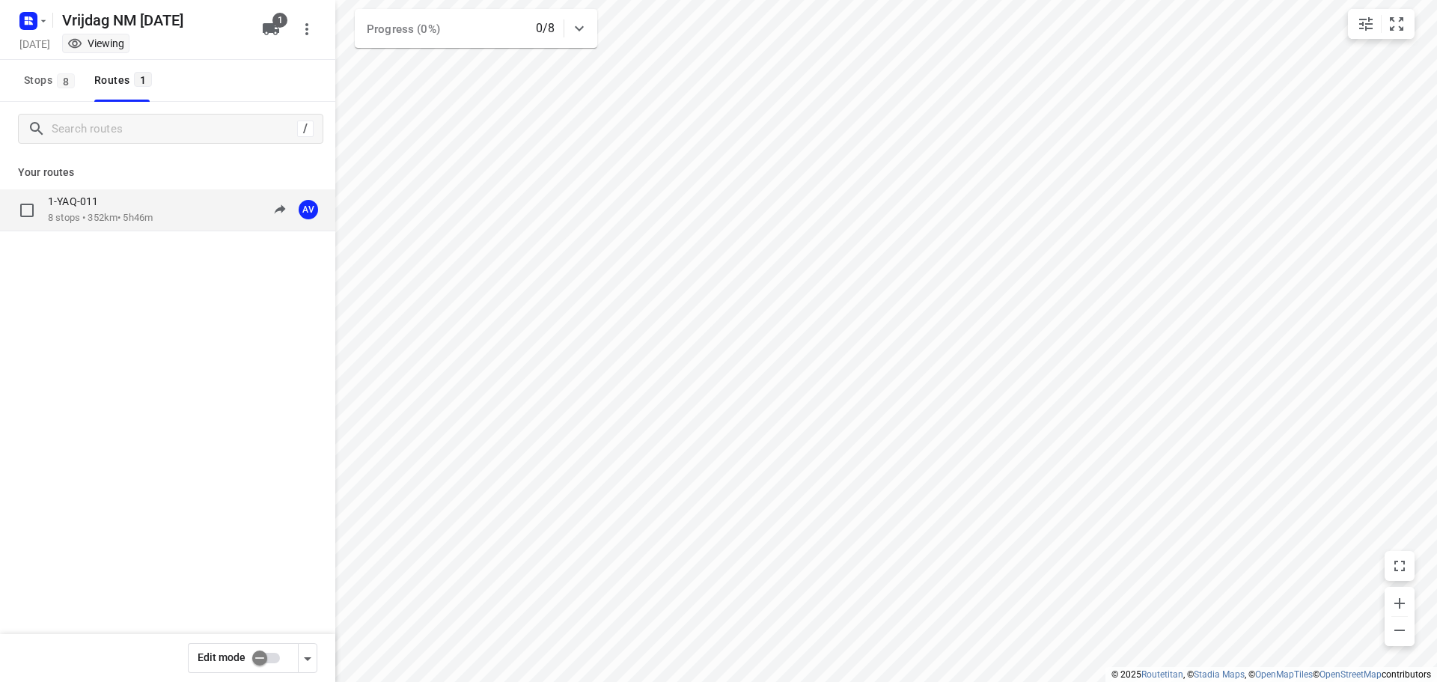
click at [168, 209] on div "1-YAQ-011 8 stops • 352km • 5h46m 10:00-15:46 AV" at bounding box center [191, 210] width 287 height 31
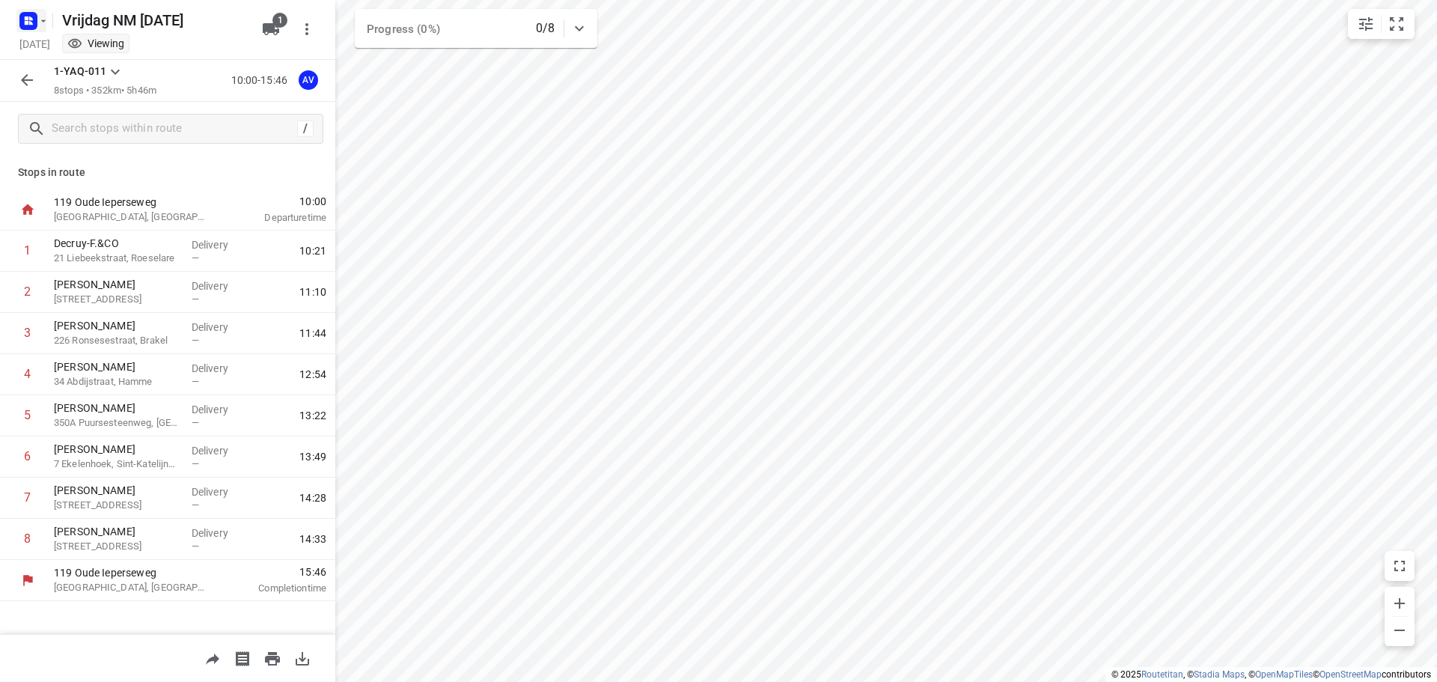
click at [32, 22] on rect "button" at bounding box center [28, 21] width 18 height 18
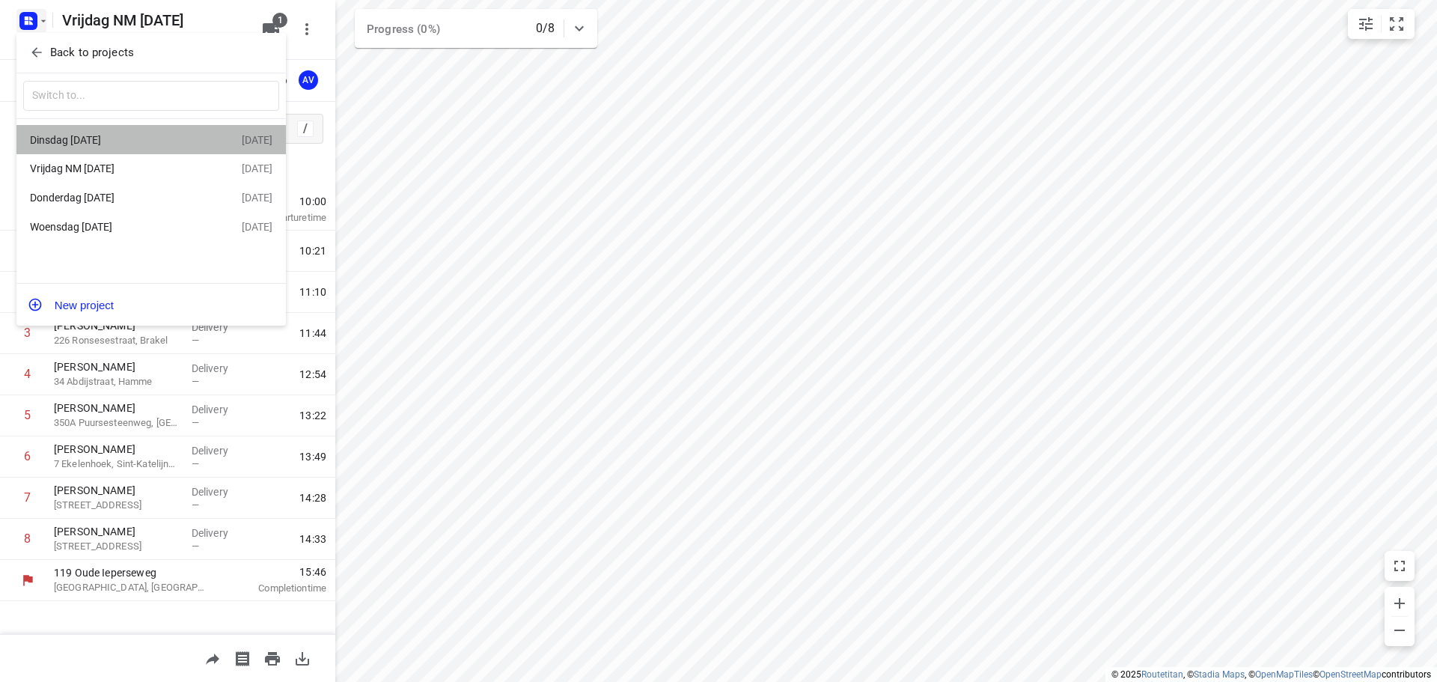
click at [126, 150] on div "Dinsdag [DATE] Sep 2025" at bounding box center [150, 139] width 269 height 29
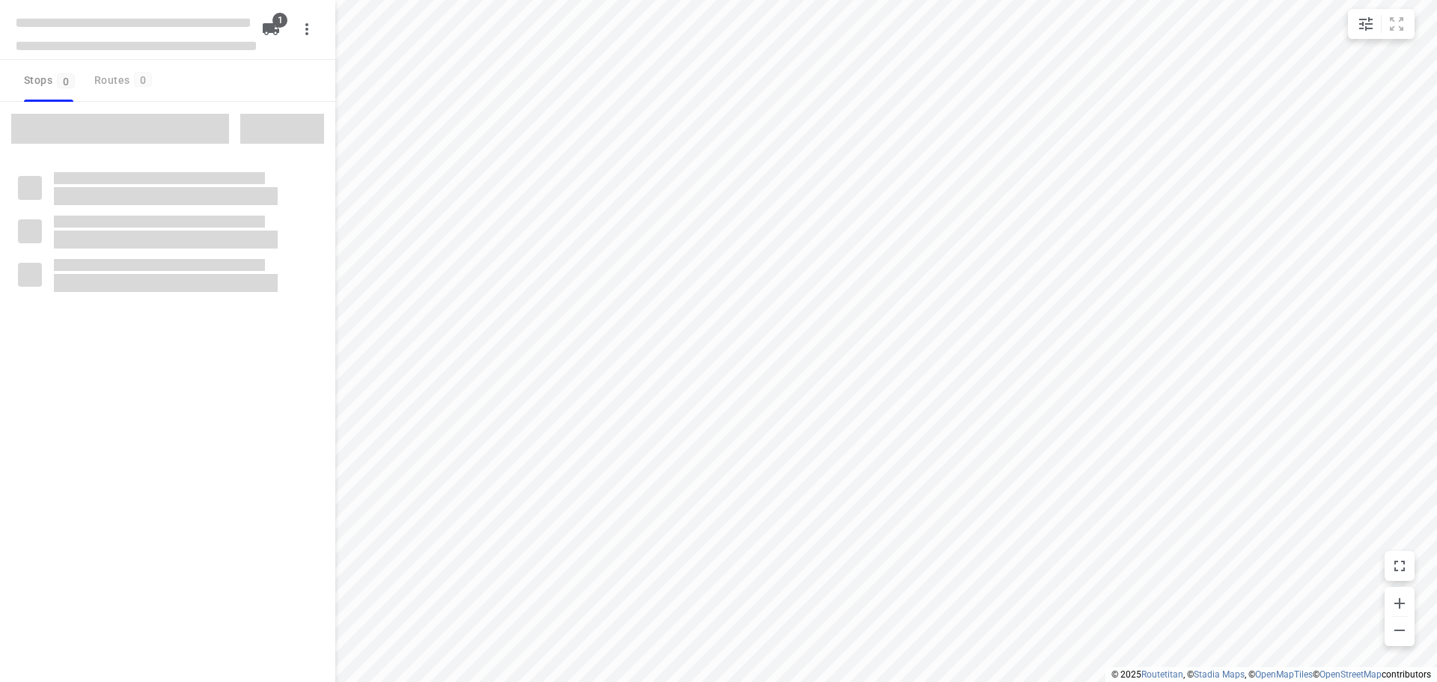
type input "distance"
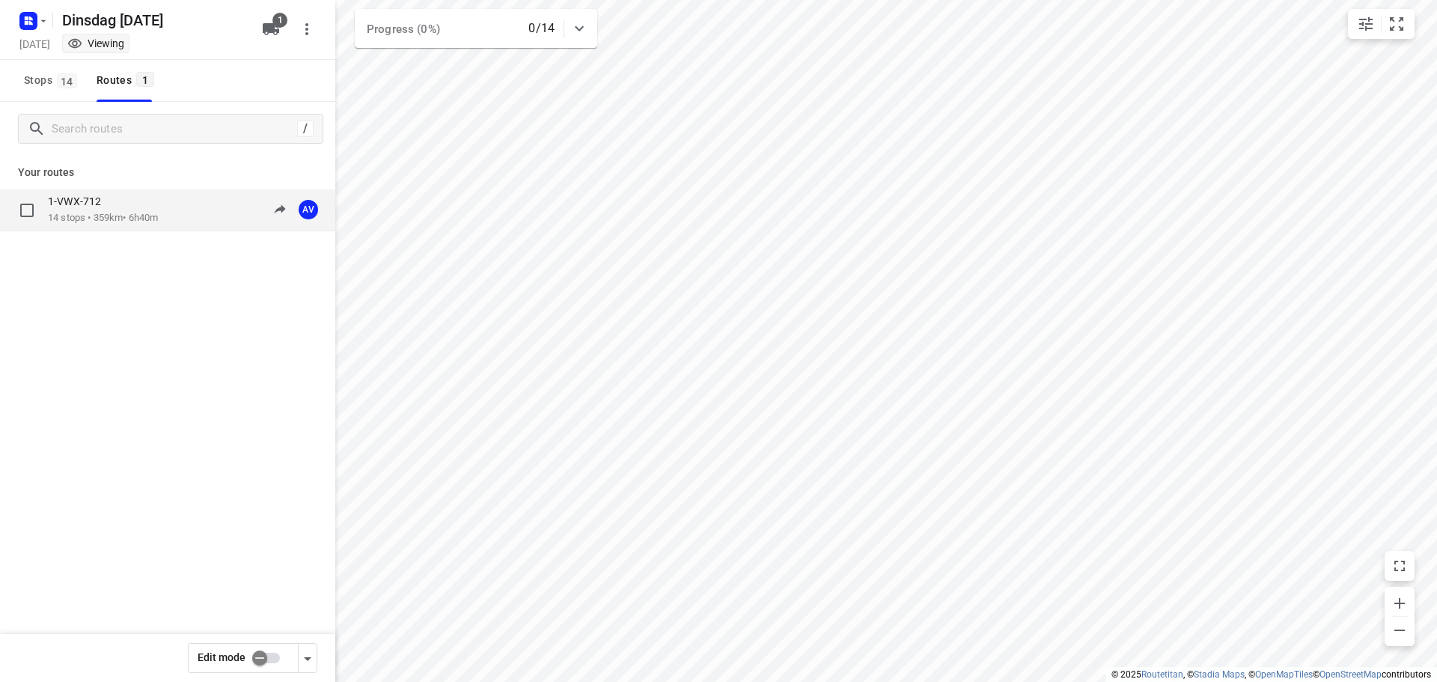
click at [153, 209] on div "1-VWX-712" at bounding box center [103, 203] width 110 height 16
